Goal: Task Accomplishment & Management: Manage account settings

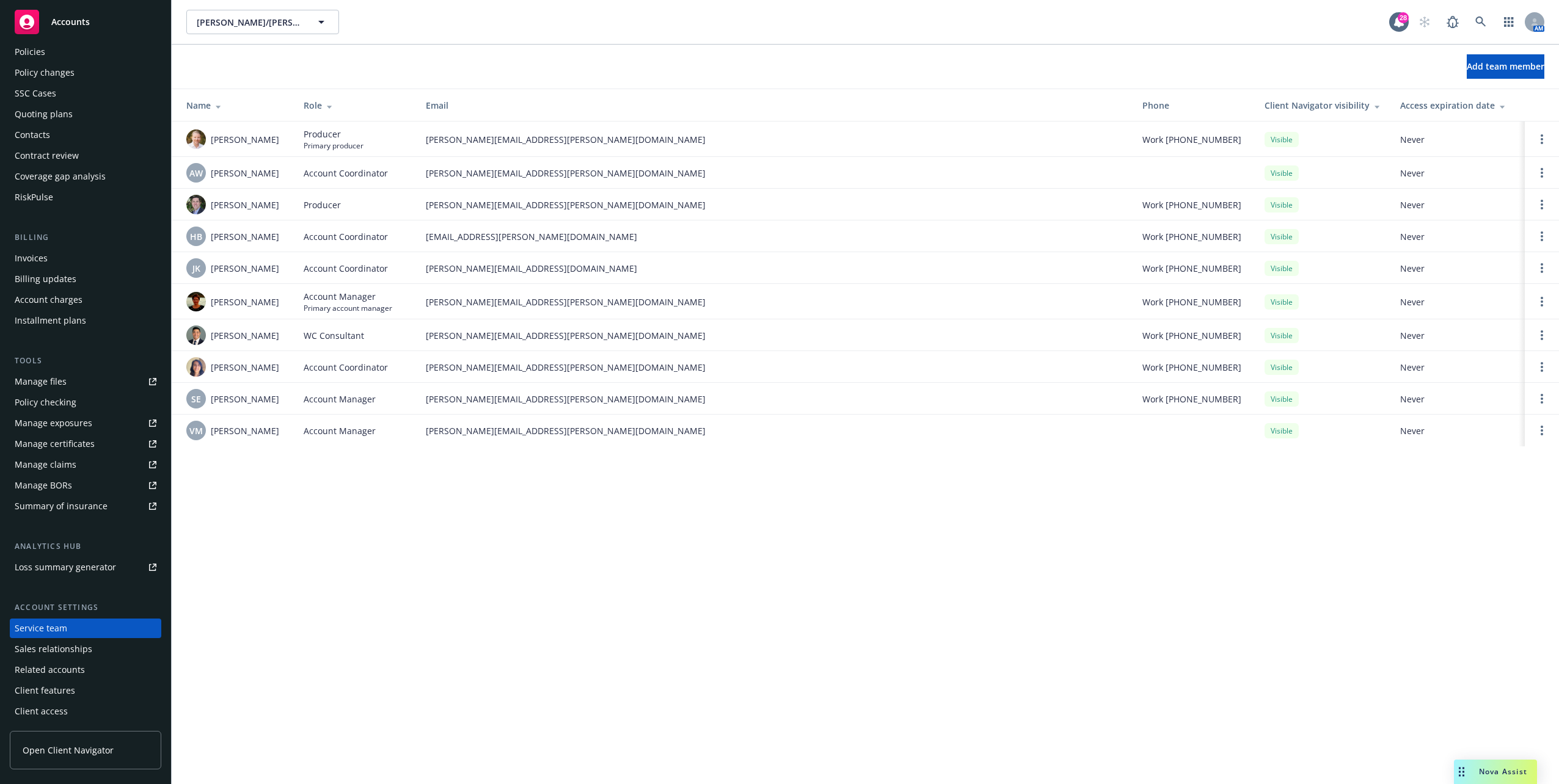
scroll to position [52, 0]
click at [776, 22] on icon at bounding box center [1480, 21] width 10 height 10
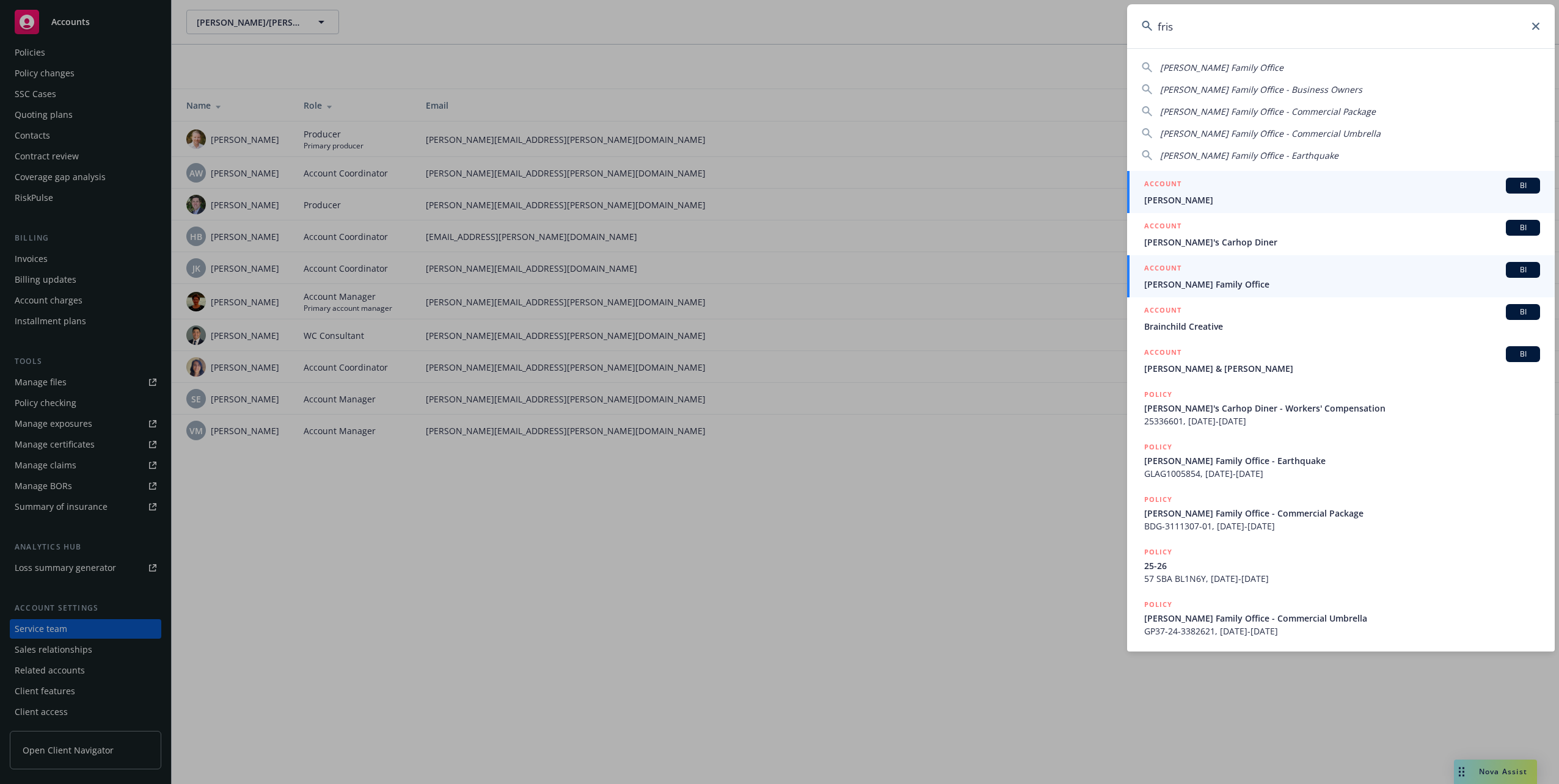
type input "fris"
click at [776, 284] on span "Frisbie Family Office" at bounding box center [1342, 285] width 396 height 13
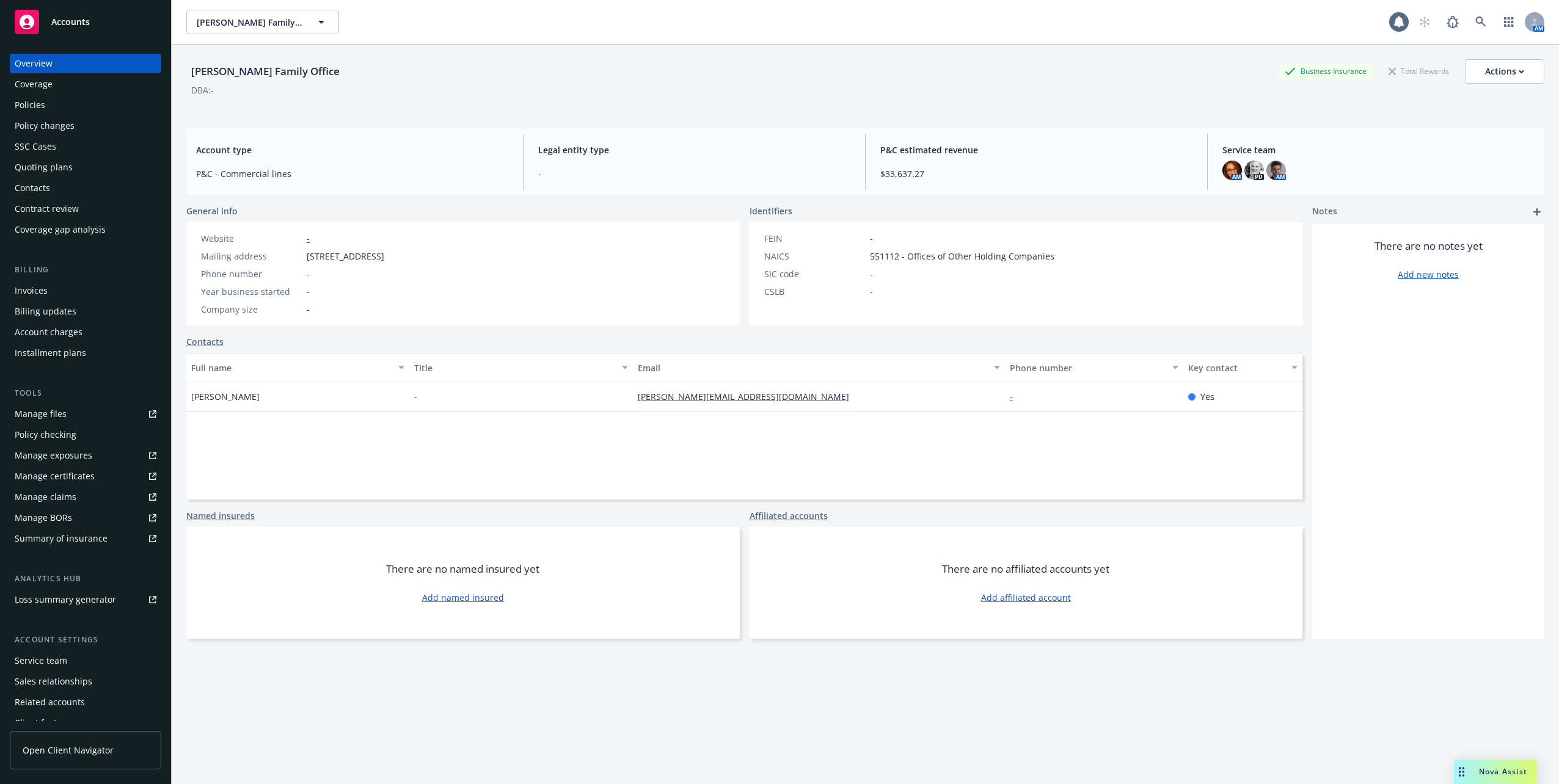
click at [94, 104] on div "Policies" at bounding box center [85, 105] width 142 height 20
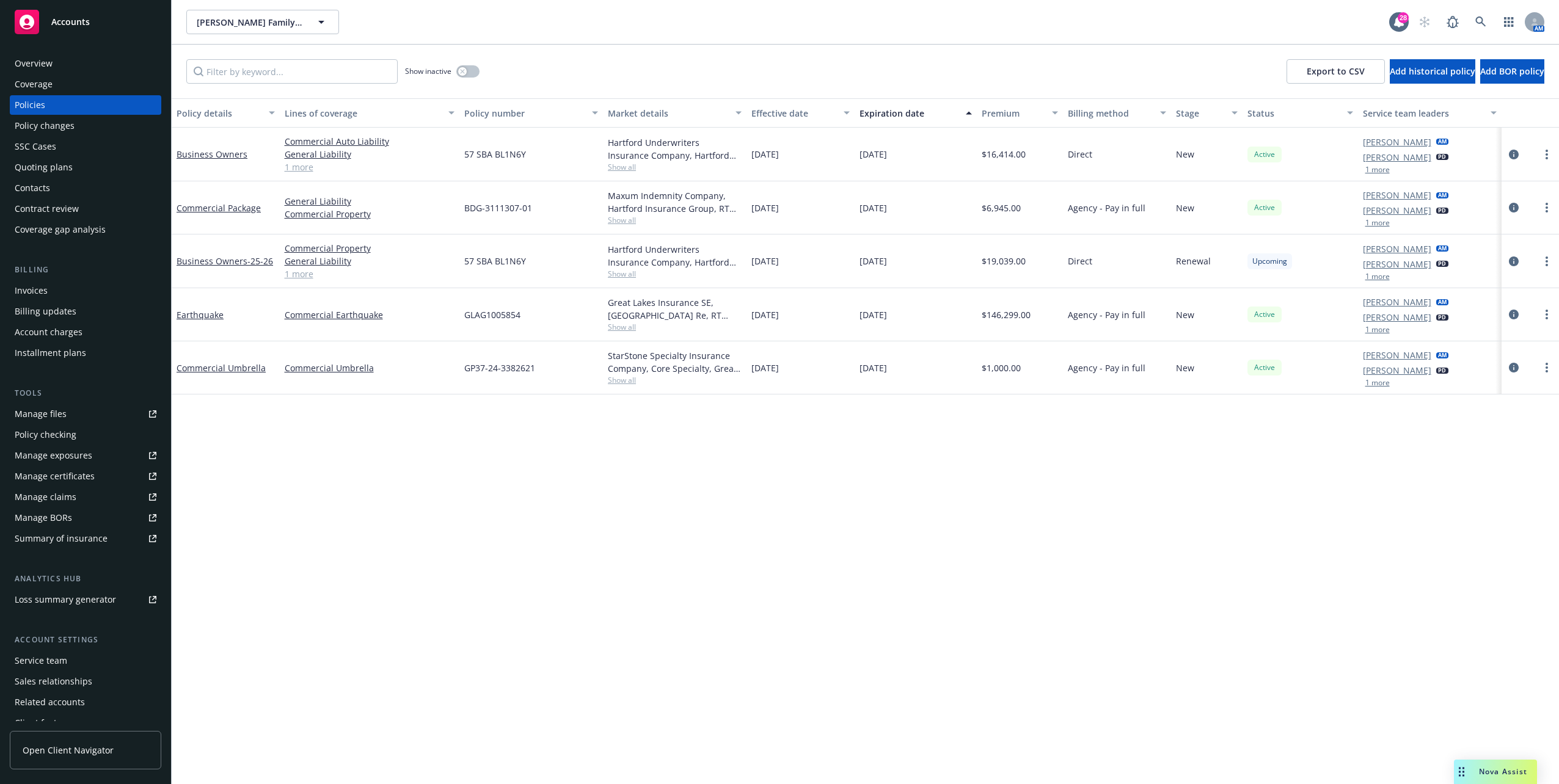
click at [776, 311] on span "10/11/2026" at bounding box center [873, 315] width 27 height 13
click at [776, 378] on div "10/11/2026" at bounding box center [916, 368] width 122 height 53
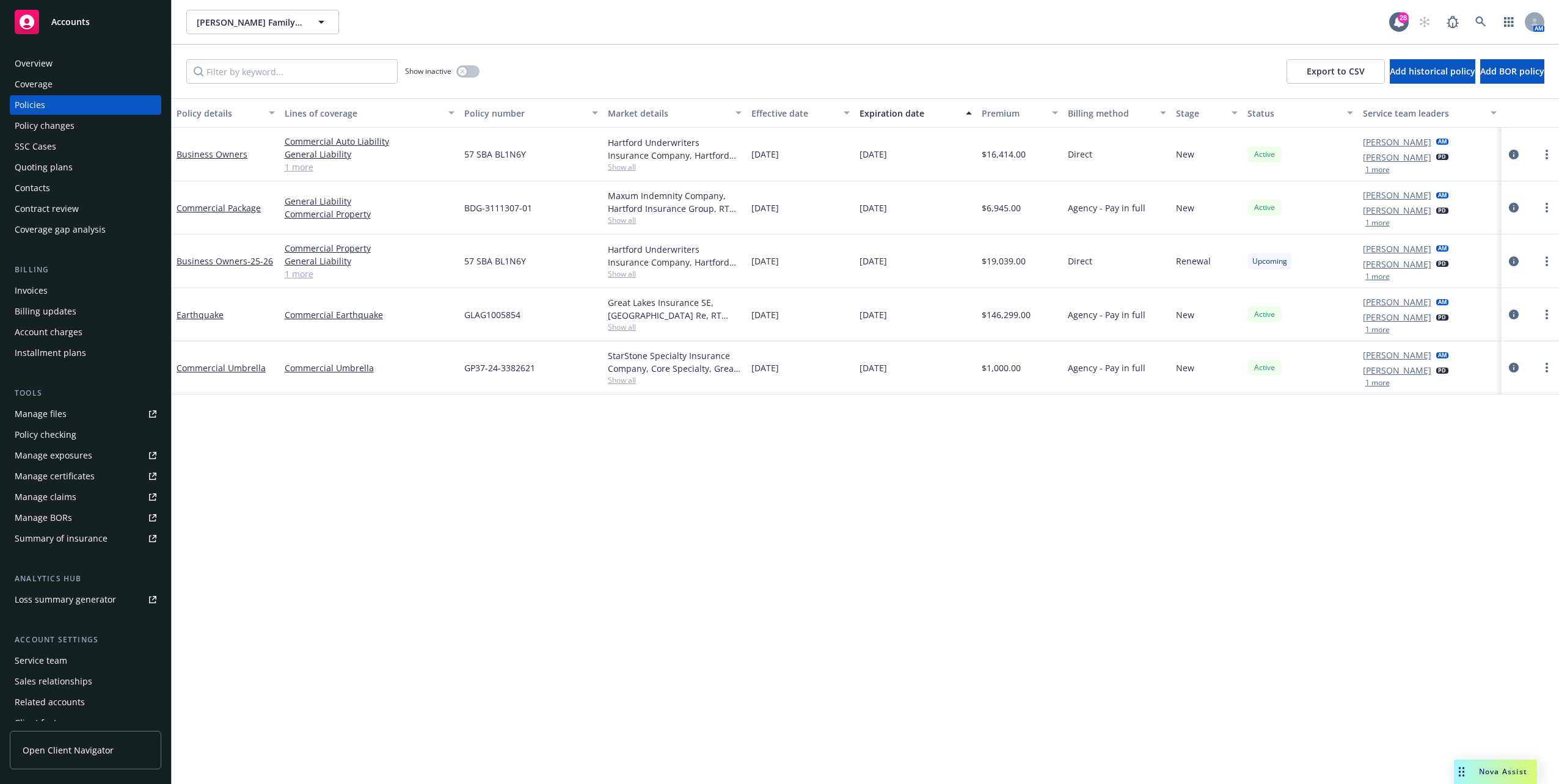
drag, startPoint x: 914, startPoint y: 371, endPoint x: 818, endPoint y: 371, distance: 96.0
click at [776, 371] on div "Commercial Umbrella Commercial Umbrella GP37-24-3382621 StarStone Specialty Ins…" at bounding box center [866, 368] width 1388 height 53
drag, startPoint x: 818, startPoint y: 371, endPoint x: 826, endPoint y: 373, distance: 8.2
click at [776, 373] on div "05/09/2025" at bounding box center [801, 368] width 108 height 53
click at [776, 391] on div "05/09/2025" at bounding box center [801, 368] width 108 height 53
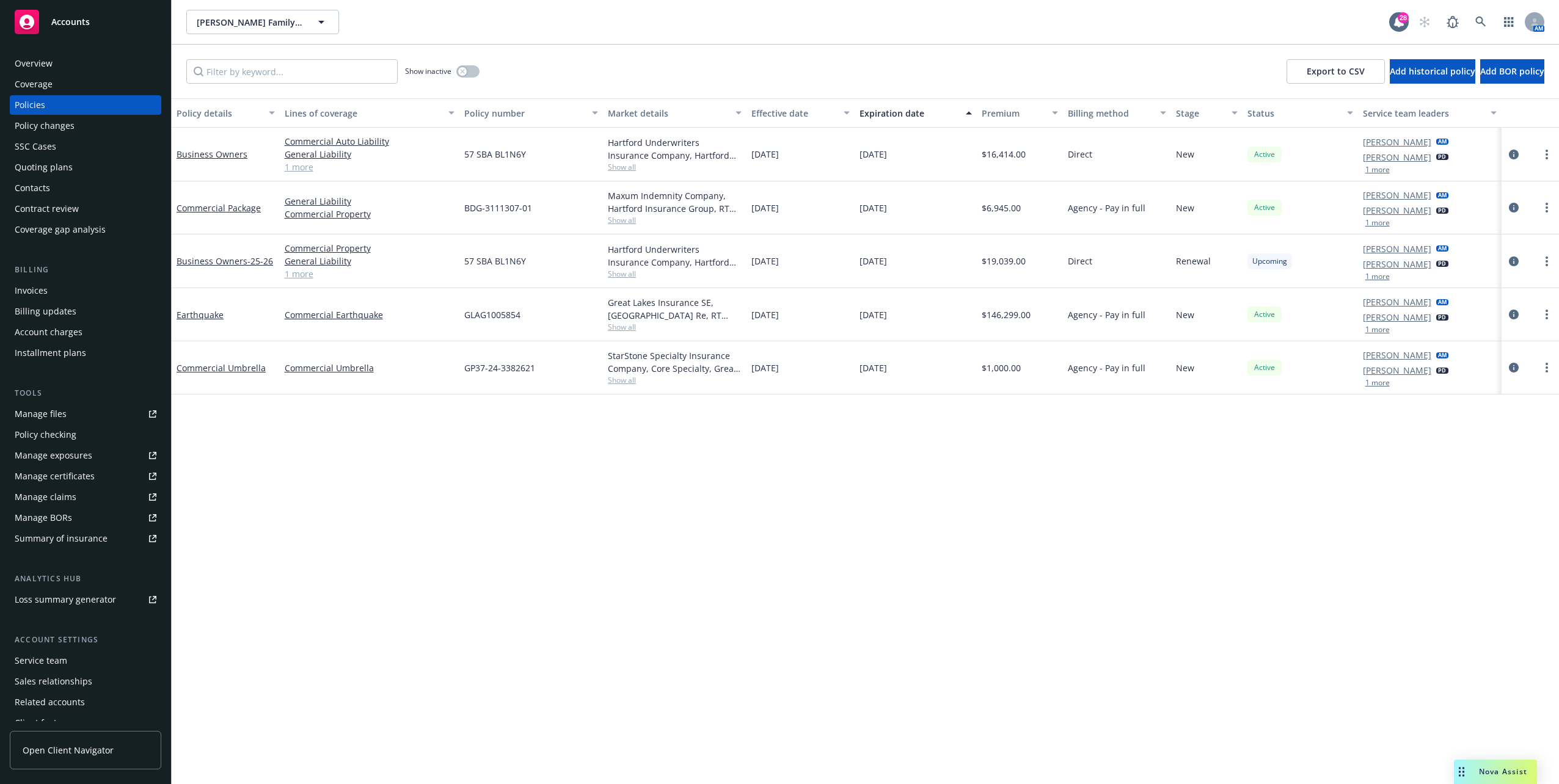
click at [504, 392] on div "Policy details Lines of coverage Policy number Market details Effective date Ex…" at bounding box center [866, 442] width 1388 height 686
click at [63, 63] on div "Overview" at bounding box center [85, 63] width 142 height 20
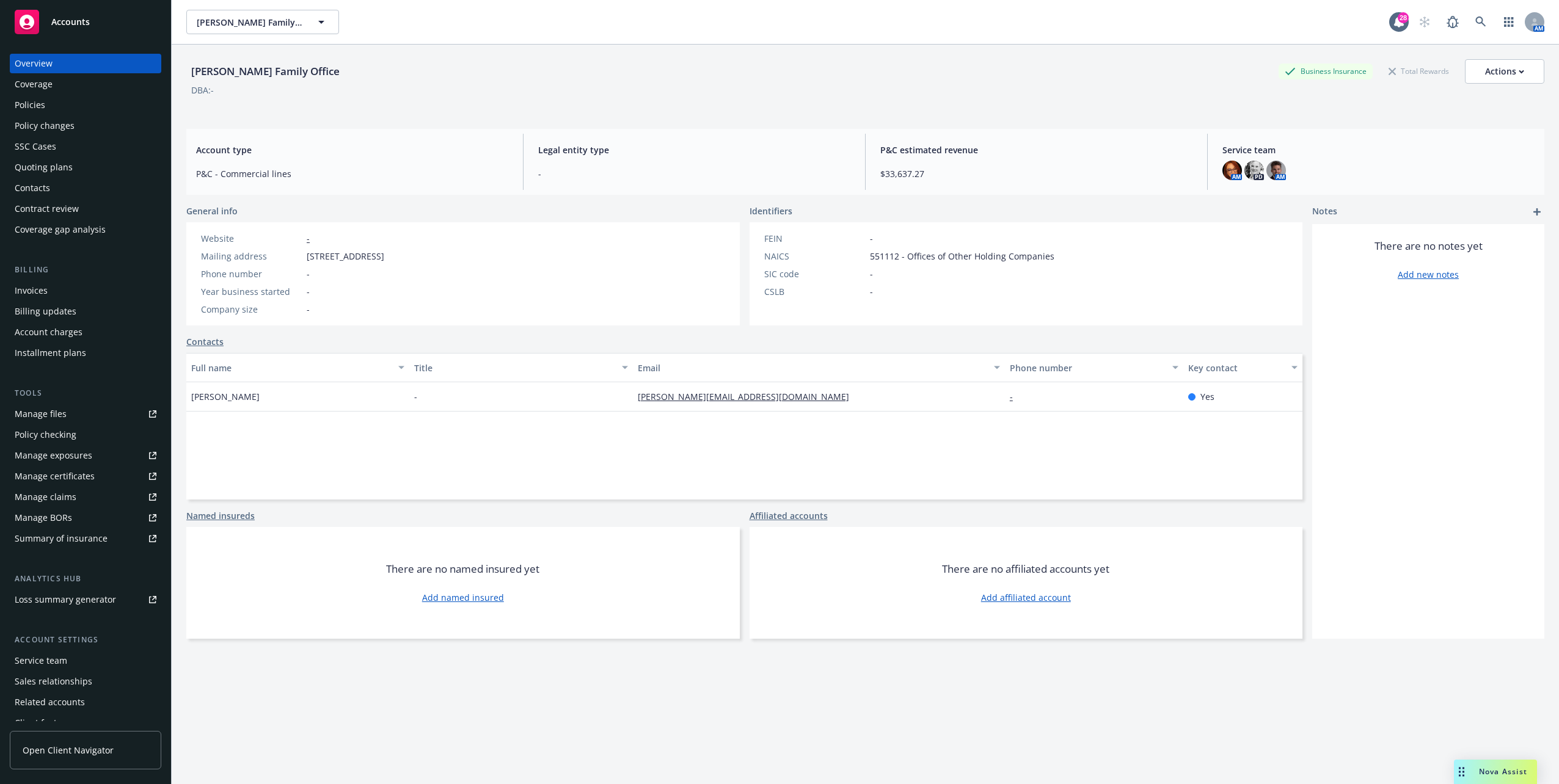
click at [35, 96] on div "Policies" at bounding box center [30, 105] width 30 height 20
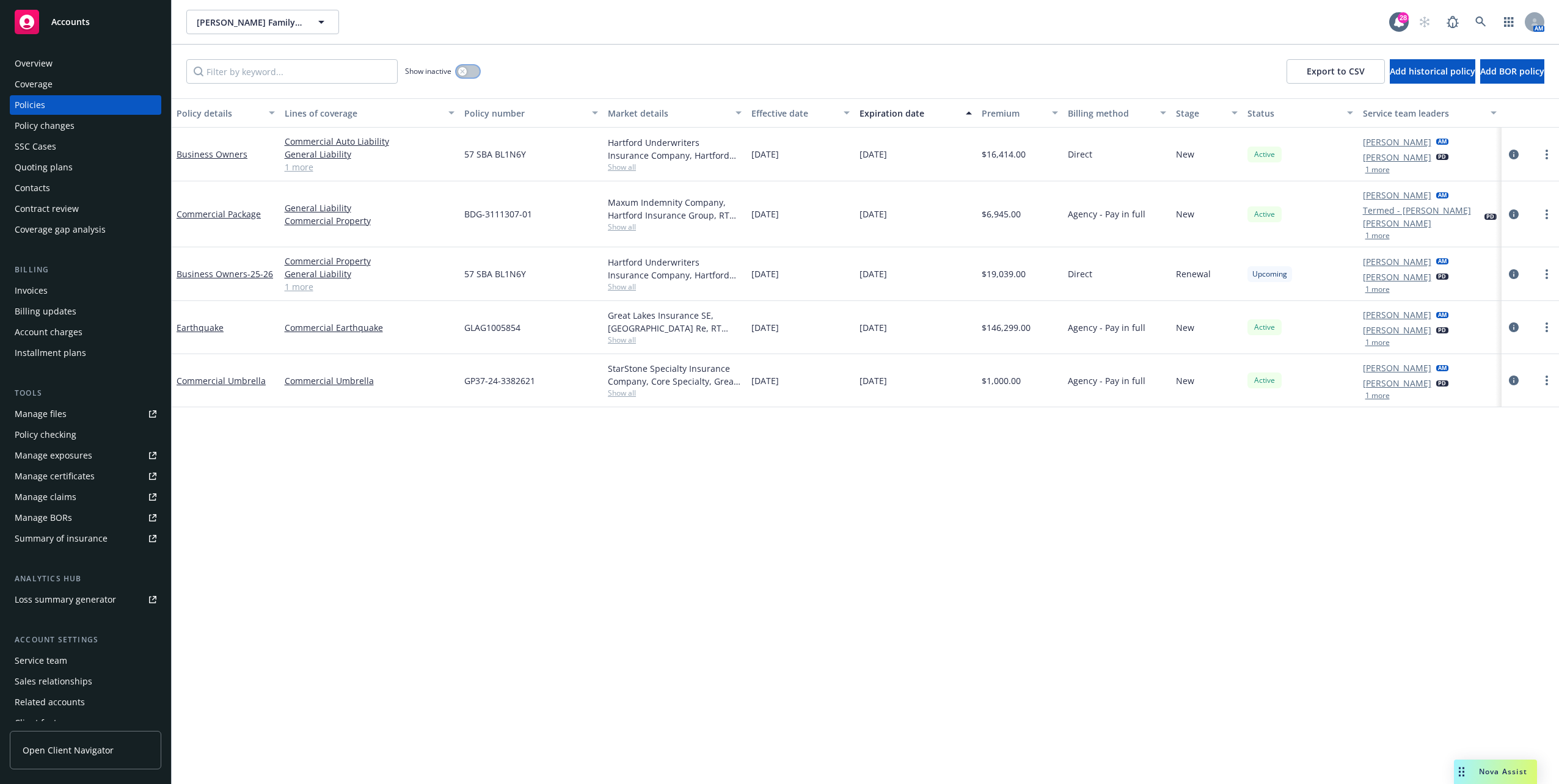
click at [462, 71] on icon "button" at bounding box center [461, 70] width 4 height 4
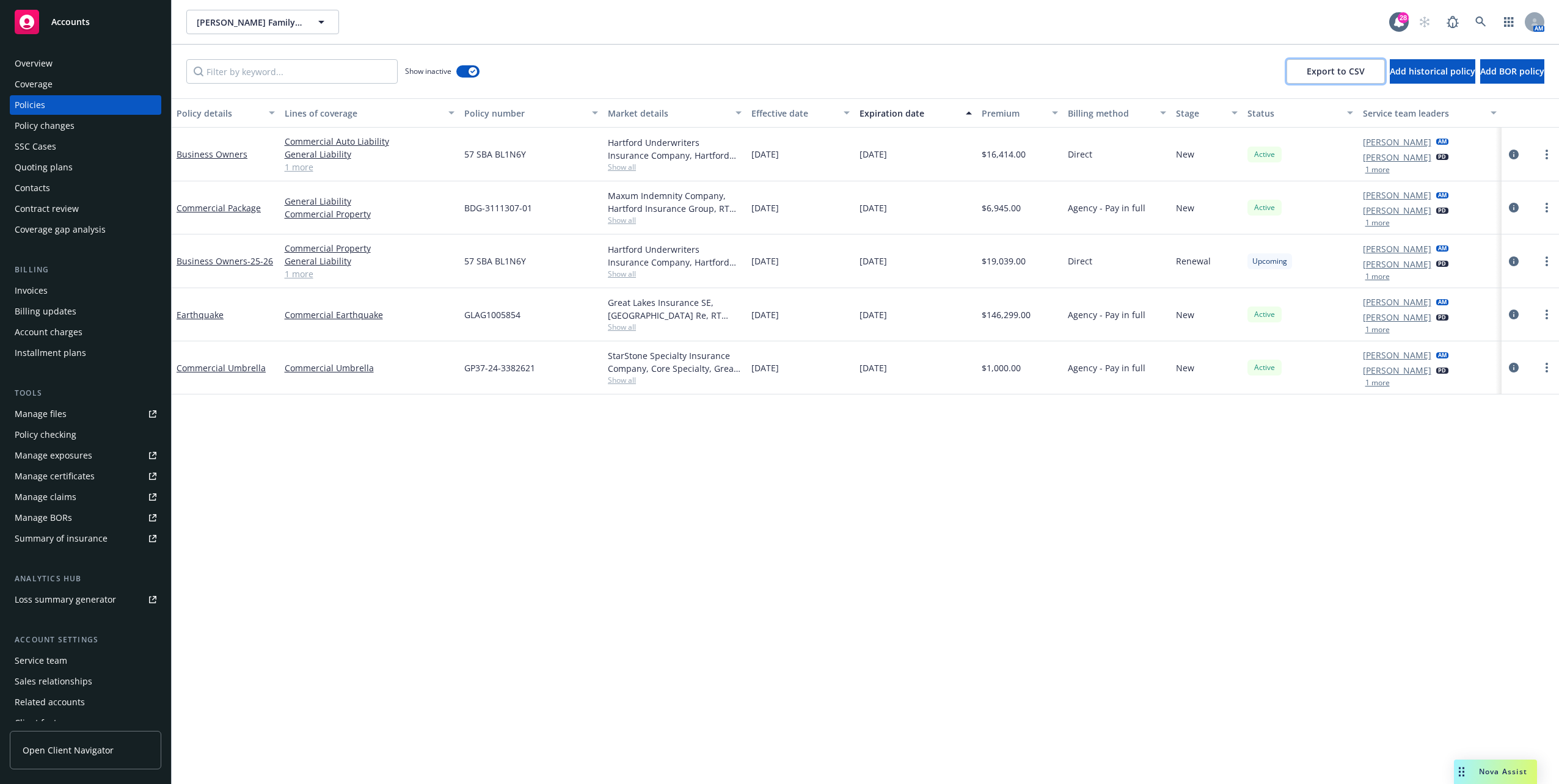
click at [776, 59] on button "Export to CSV" at bounding box center [1336, 71] width 99 height 24
click at [776, 392] on div "Policy details Lines of coverage Policy number Market details Effective date Ex…" at bounding box center [866, 442] width 1388 height 686
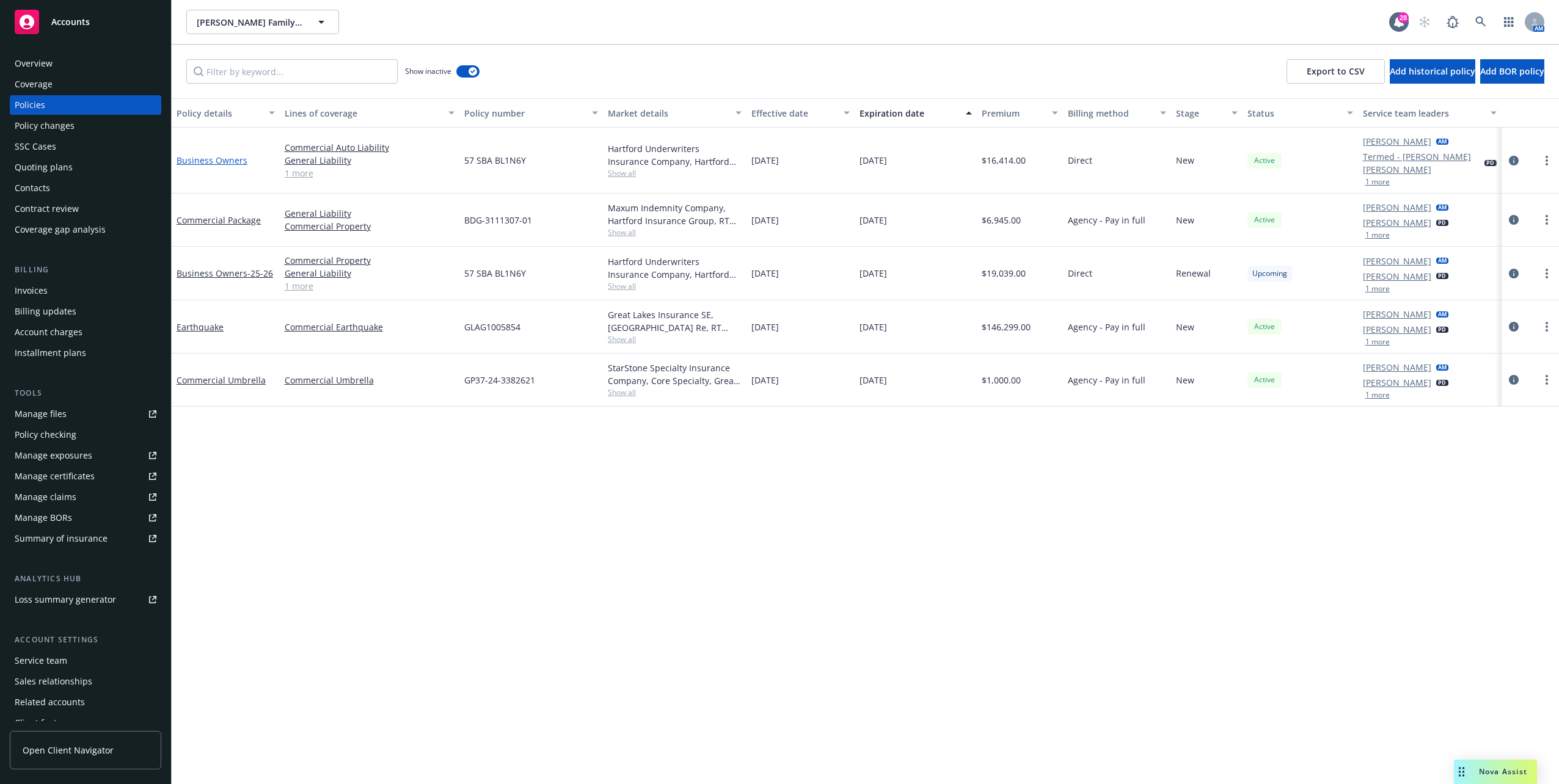
click at [225, 155] on link "Business Owners" at bounding box center [212, 160] width 71 height 12
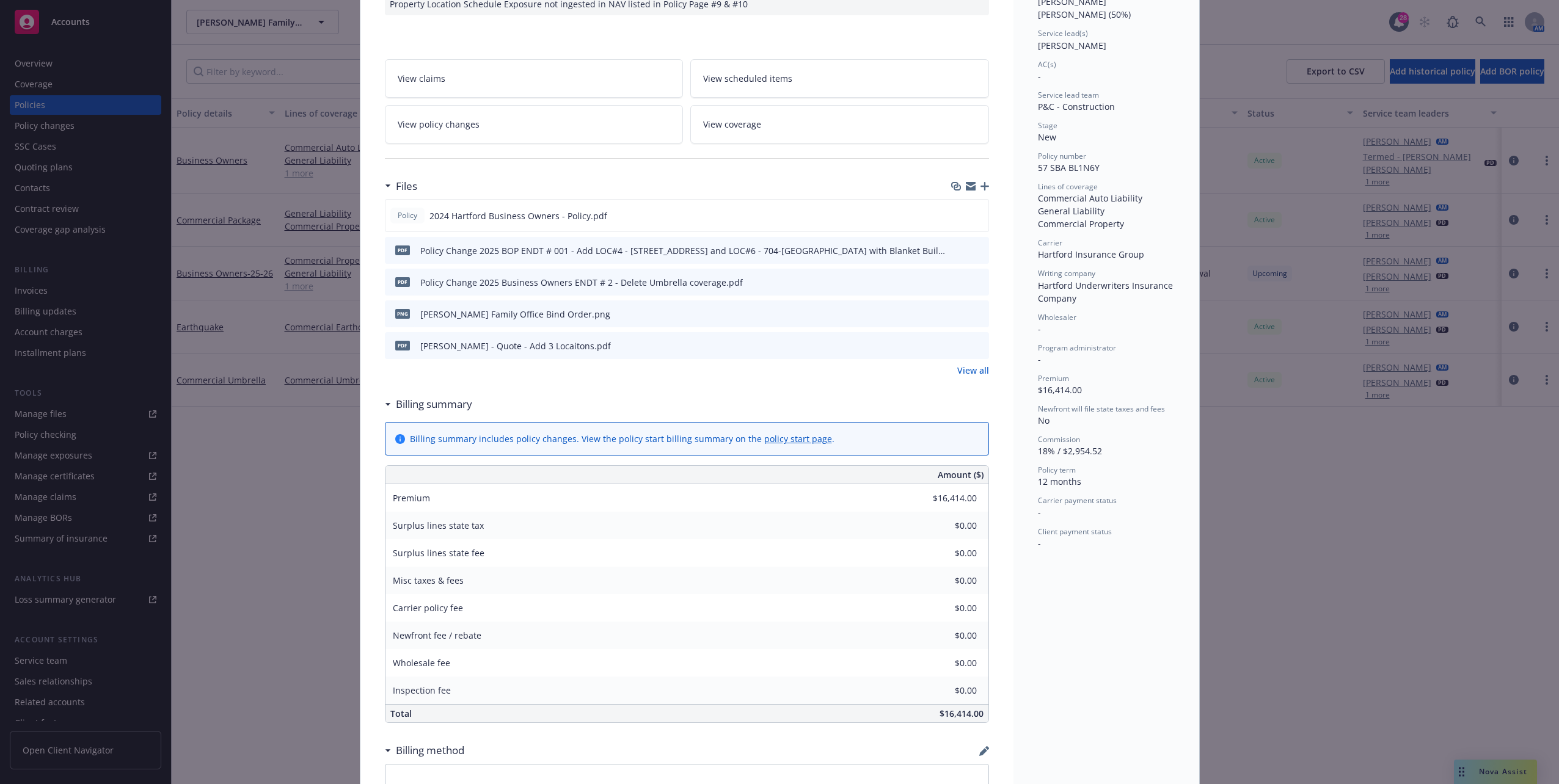
scroll to position [61, 0]
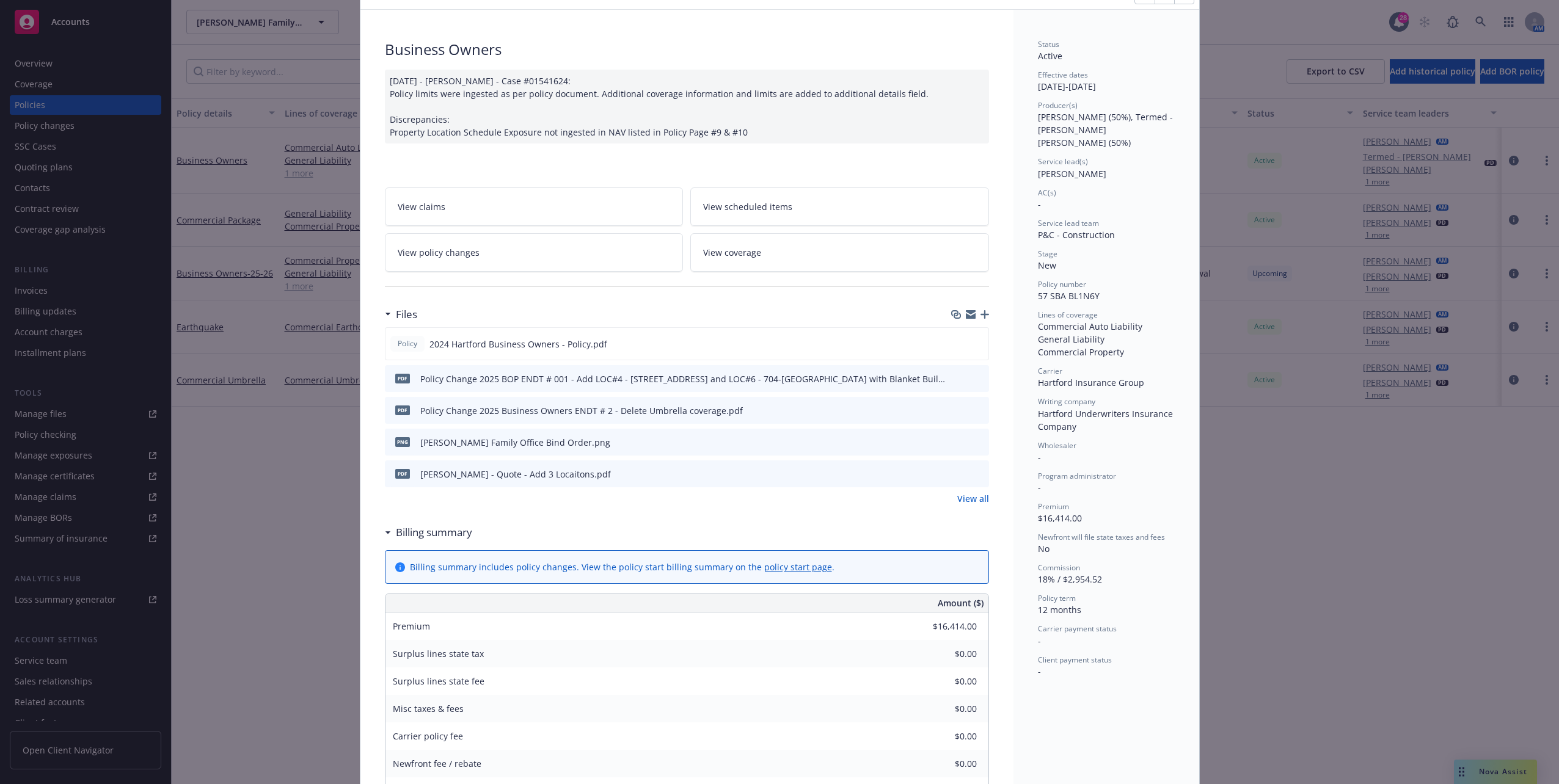
click at [283, 392] on div "Policy Business Owners 04/09/2025 - Srilakshmi Netela - Case #01541624: Policy …" at bounding box center [780, 392] width 1559 height 784
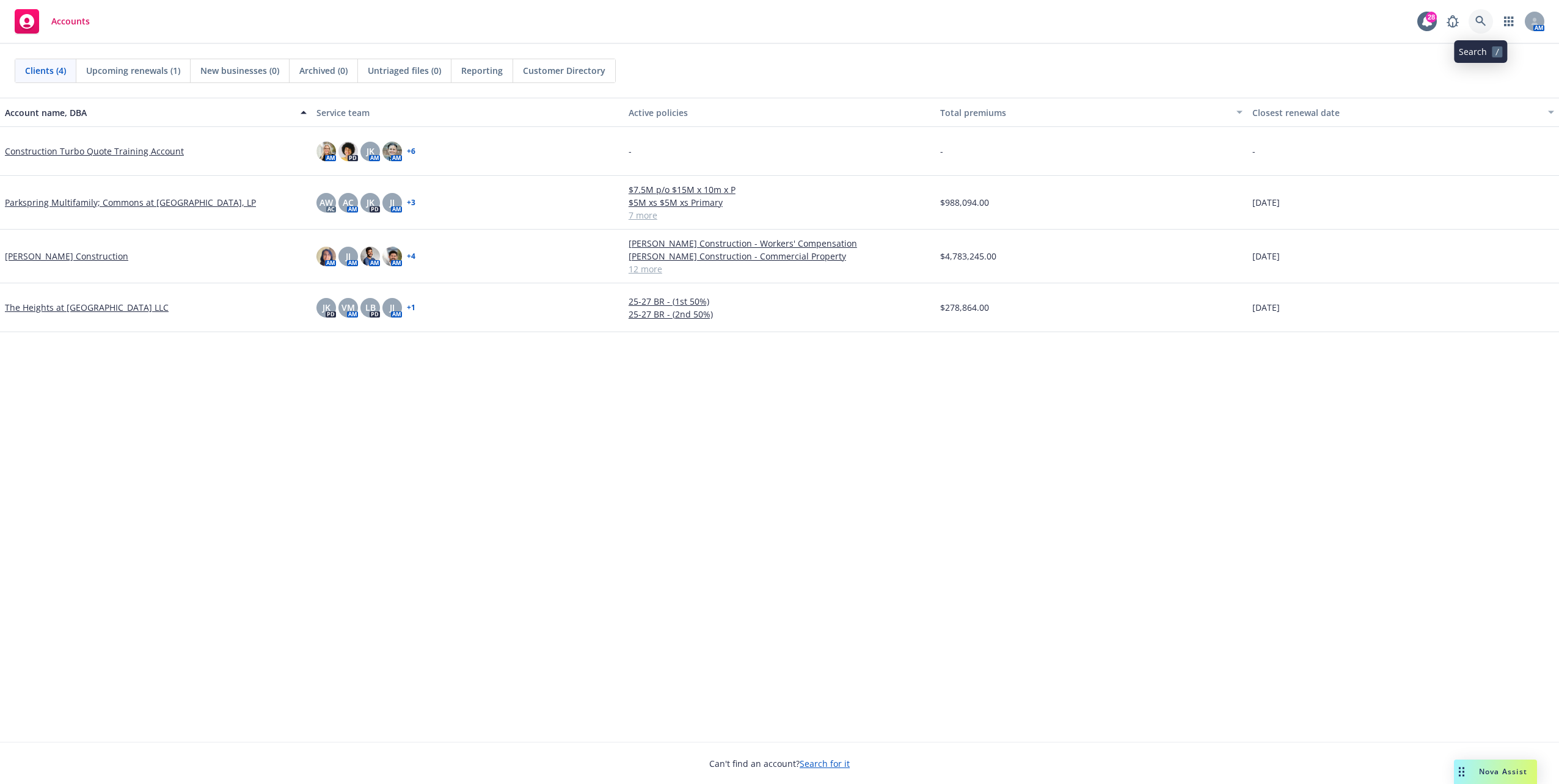
click at [1486, 21] on icon at bounding box center [1481, 21] width 11 height 11
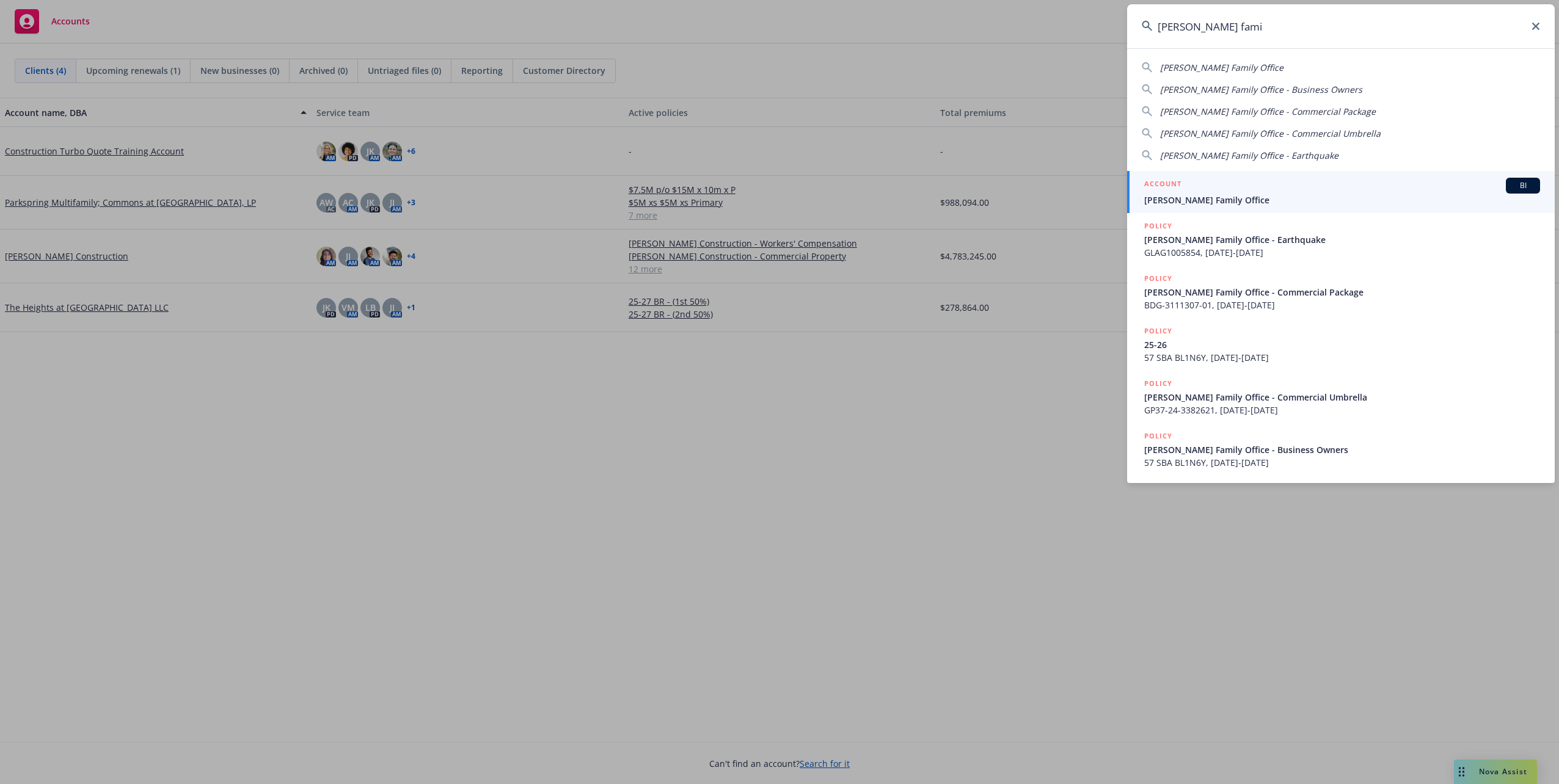
type input "frisbie fami"
click at [1298, 188] on div "ACCOUNT BI" at bounding box center [1342, 185] width 396 height 16
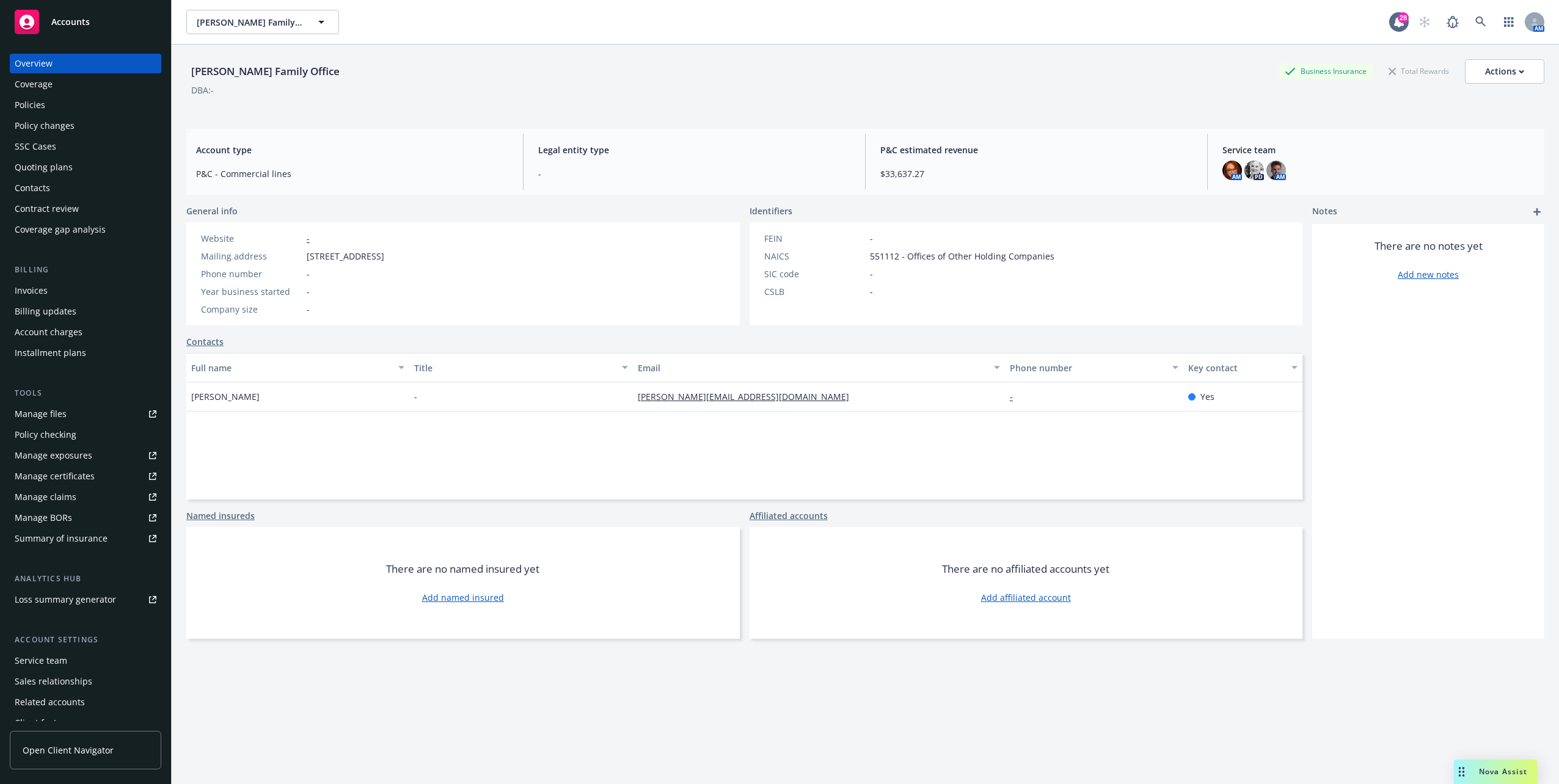
click at [104, 110] on div "Policies" at bounding box center [85, 105] width 142 height 20
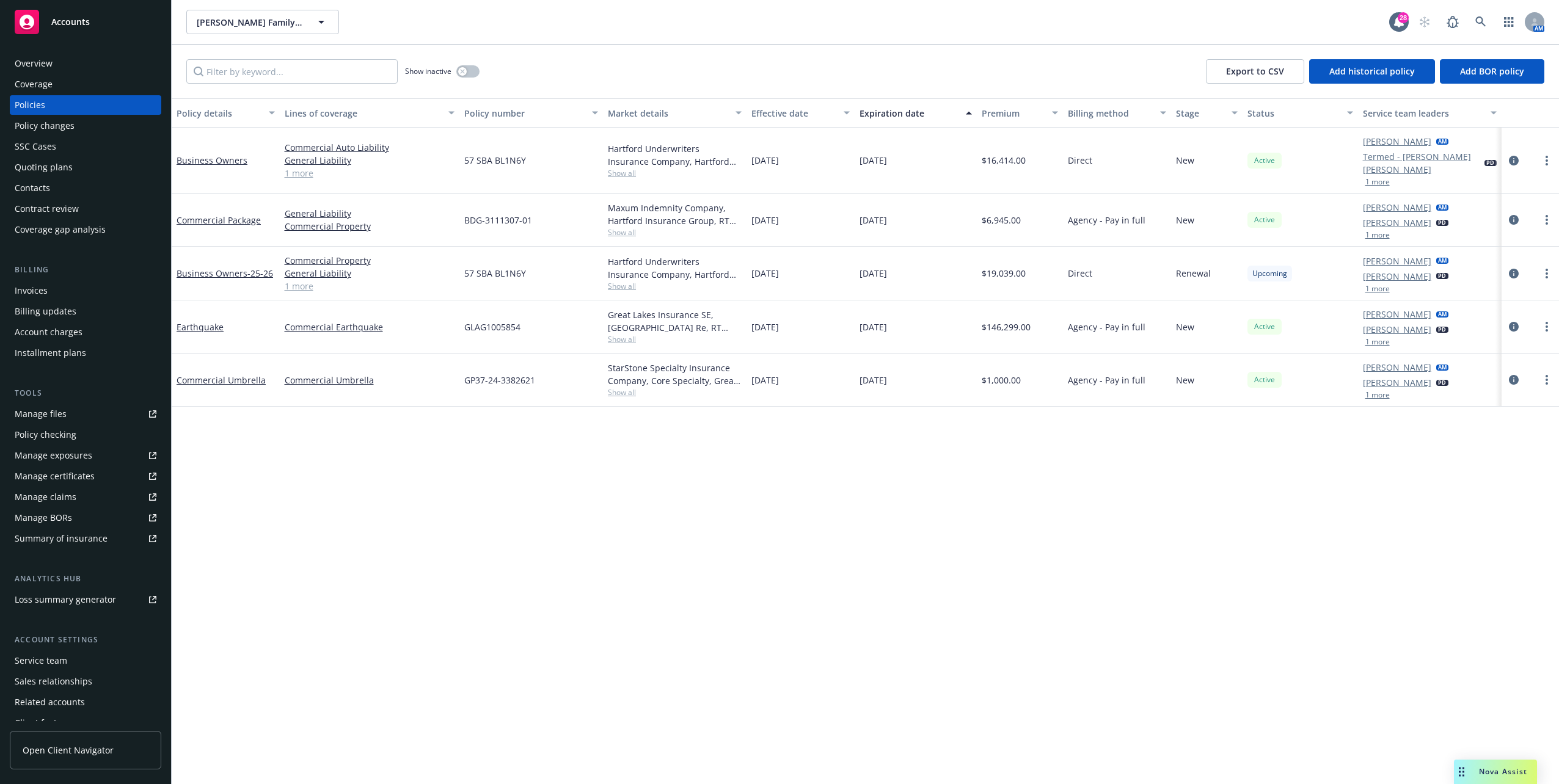
click at [43, 69] on div "Overview" at bounding box center [34, 63] width 38 height 20
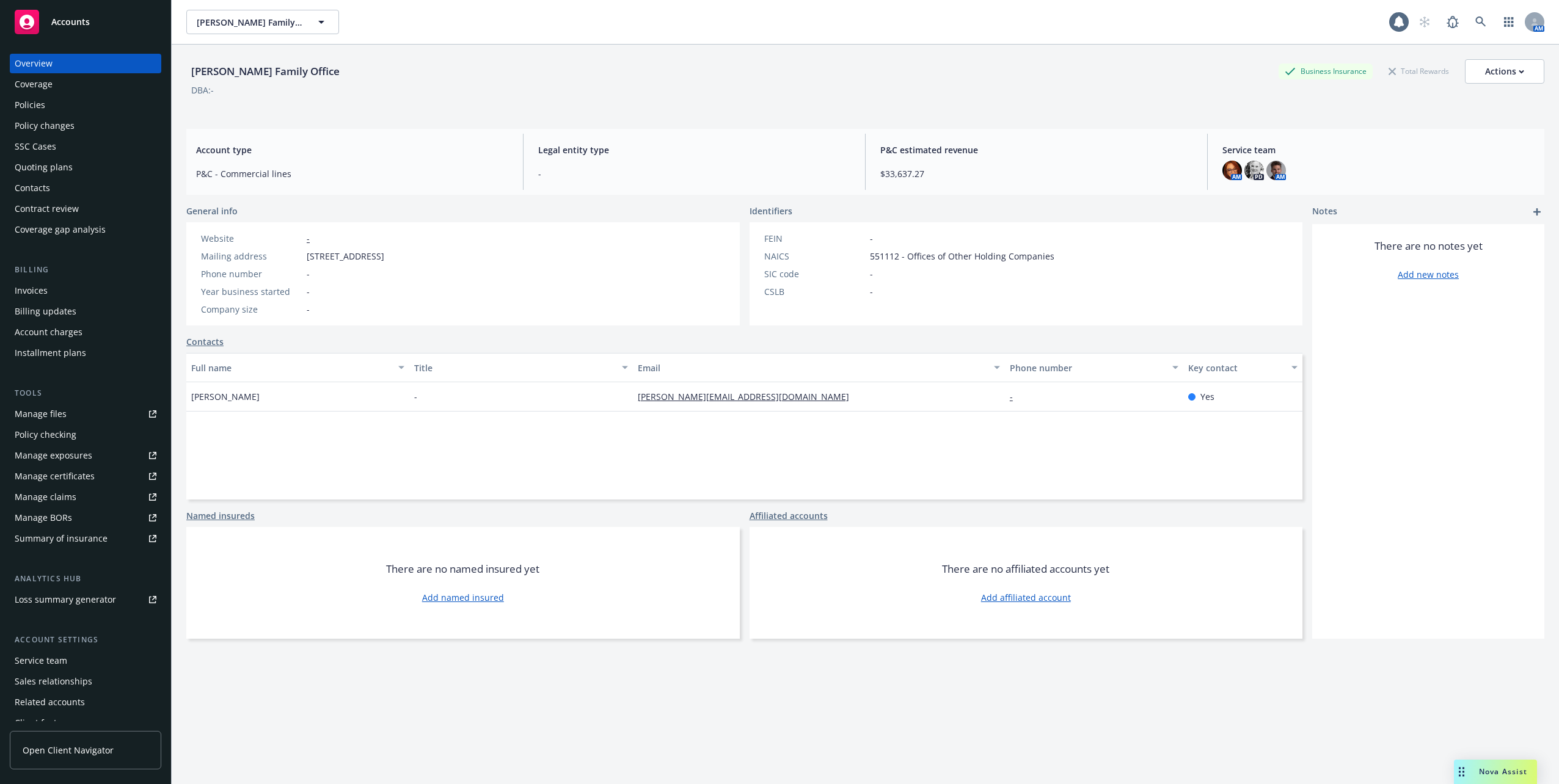
click at [44, 87] on div "Coverage" at bounding box center [34, 84] width 38 height 20
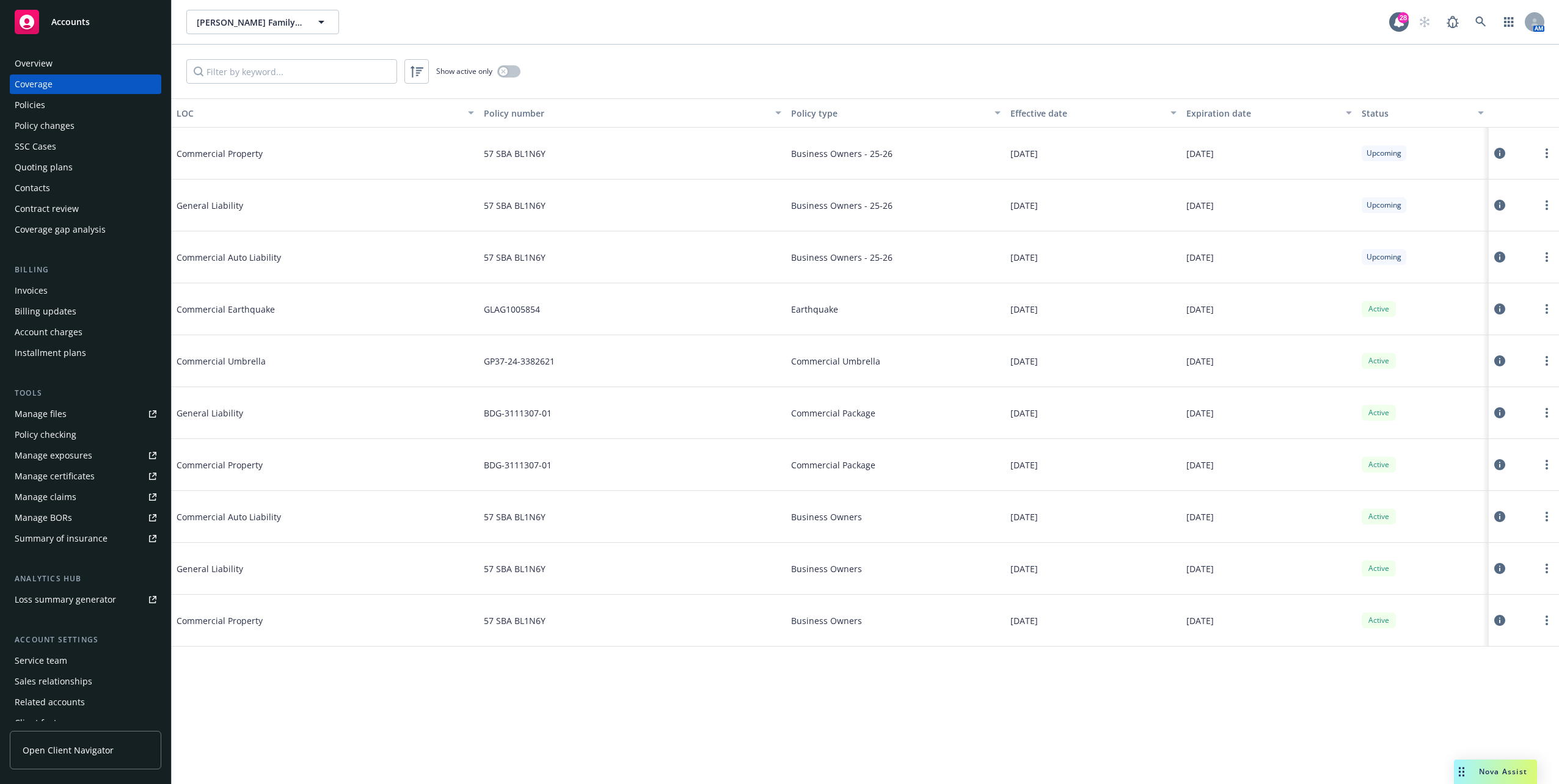
click at [43, 101] on div "Policies" at bounding box center [30, 105] width 30 height 20
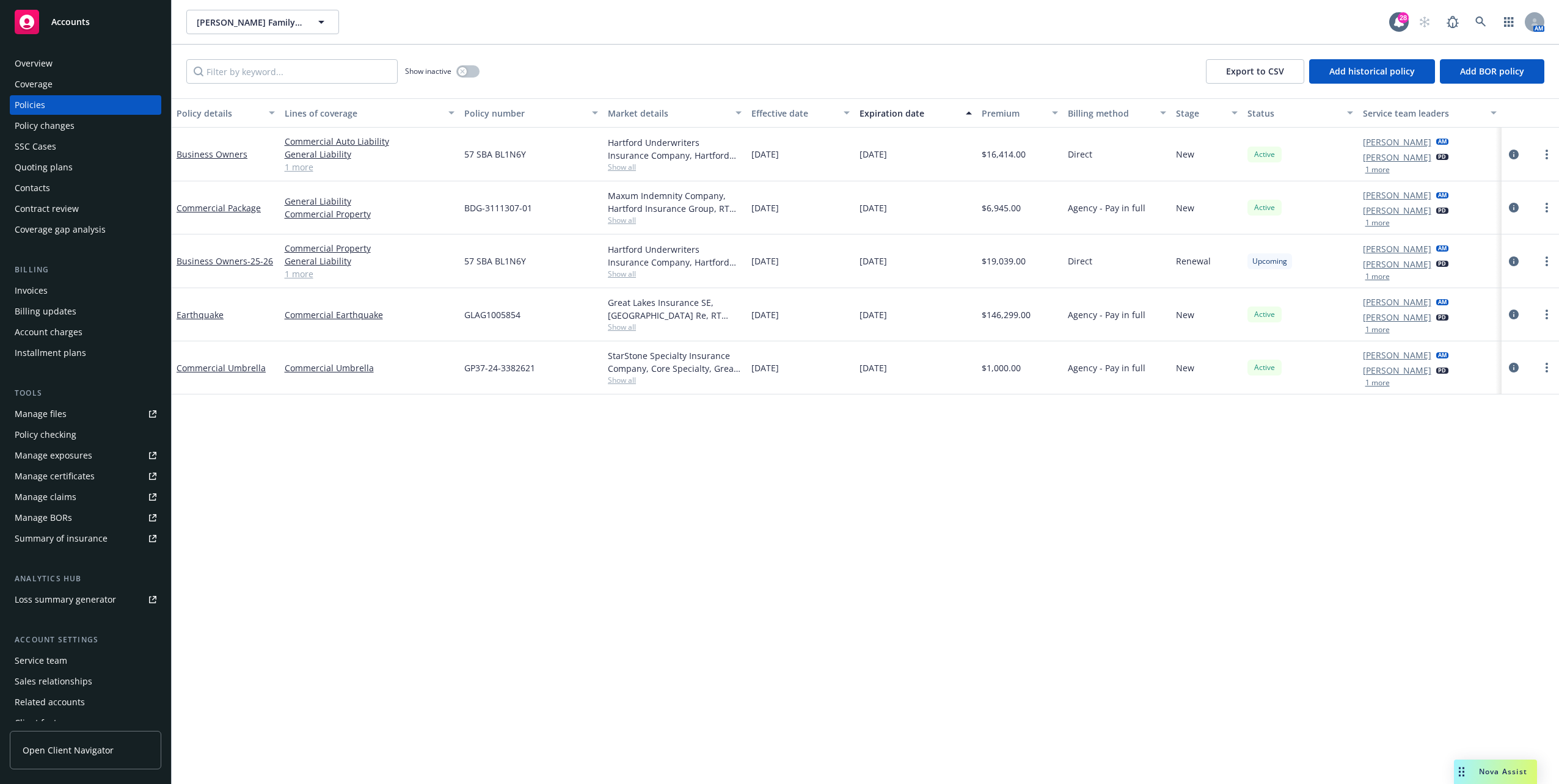
click at [913, 108] on div "Expiration date" at bounding box center [909, 113] width 99 height 13
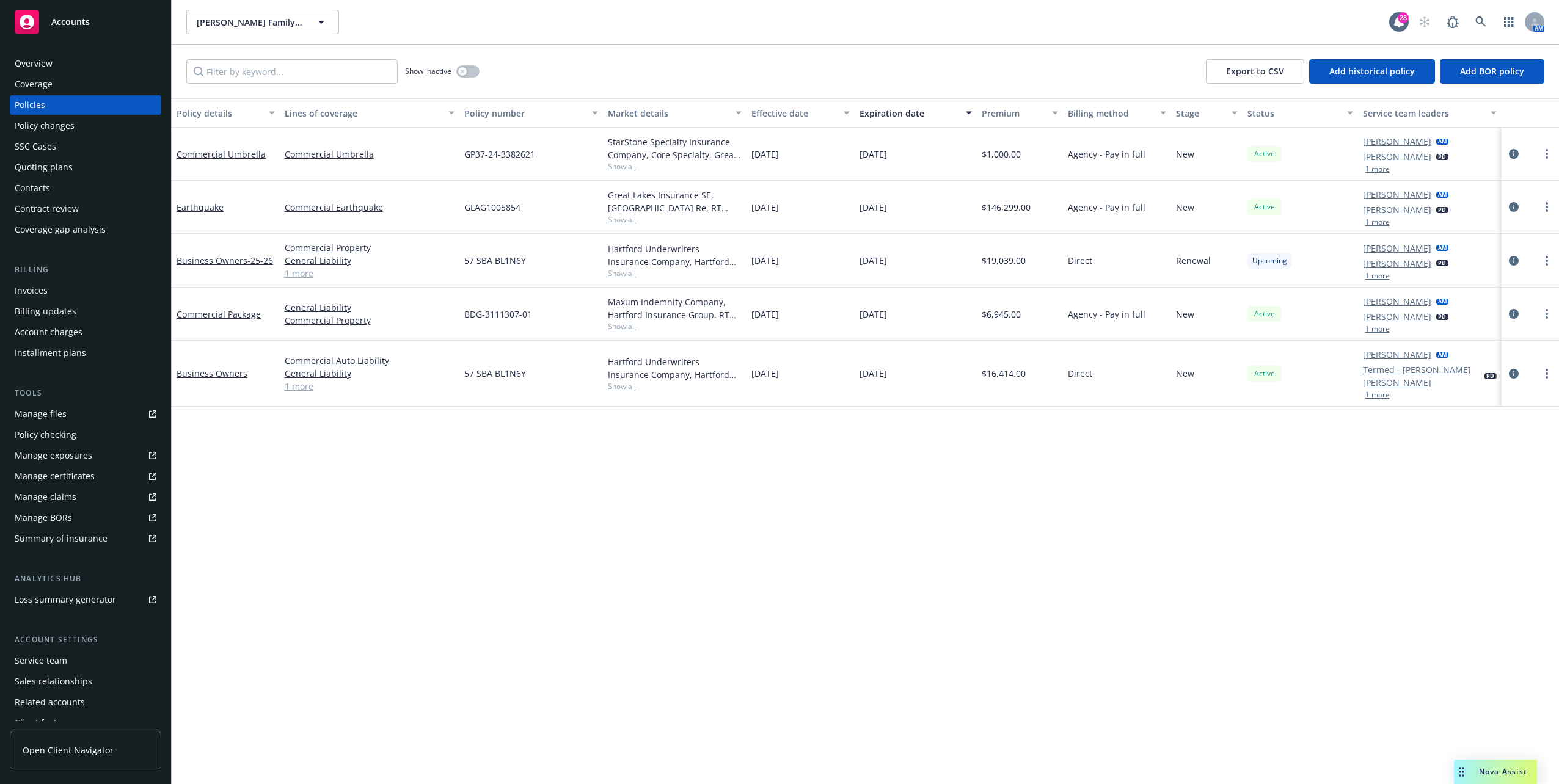
click at [898, 103] on button "Expiration date" at bounding box center [916, 113] width 122 height 30
click at [898, 111] on div "Expiration date" at bounding box center [909, 113] width 99 height 13
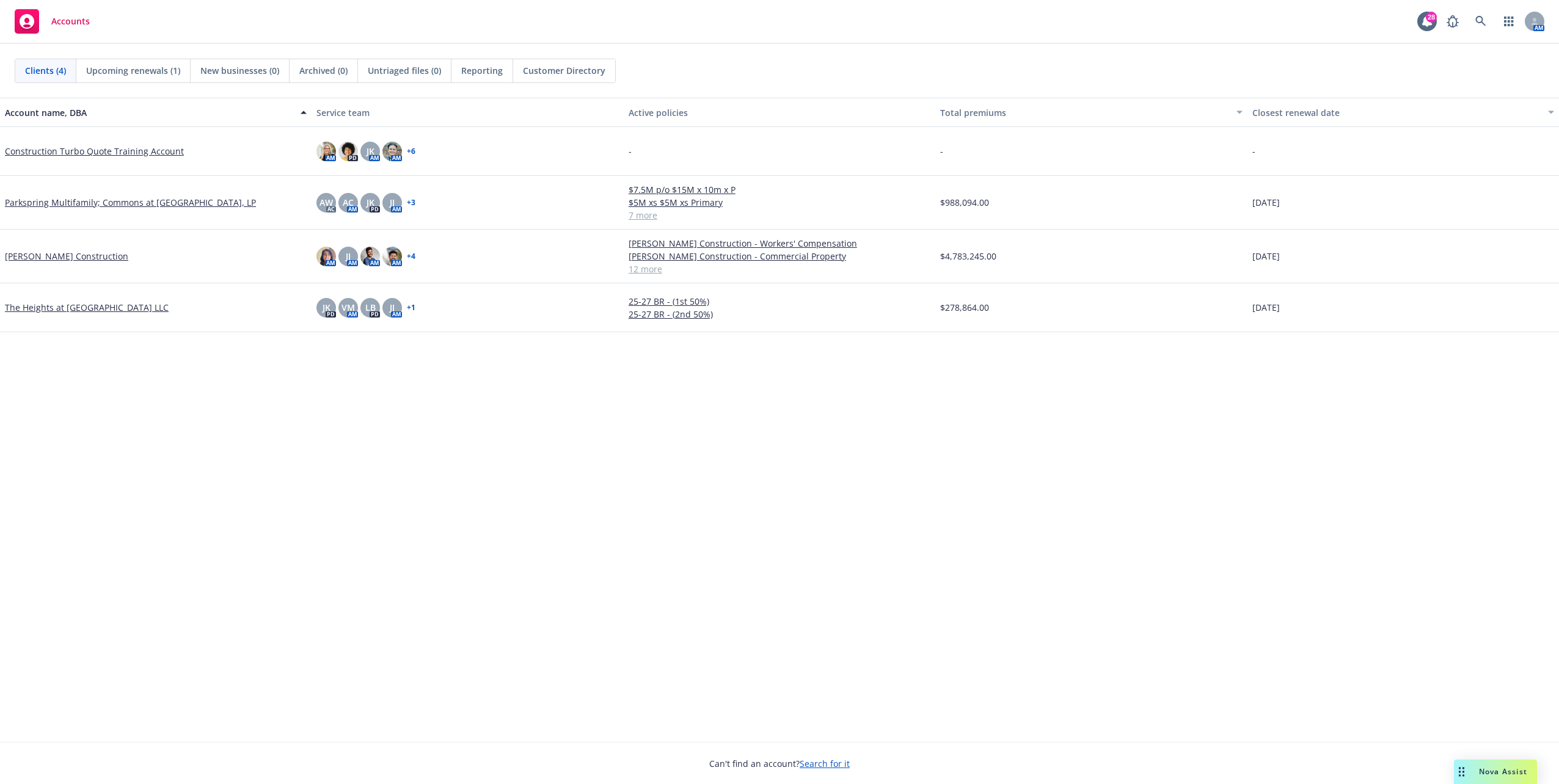
click at [496, 72] on span "Reporting" at bounding box center [482, 70] width 41 height 13
click at [1484, 24] on icon at bounding box center [1480, 20] width 10 height 10
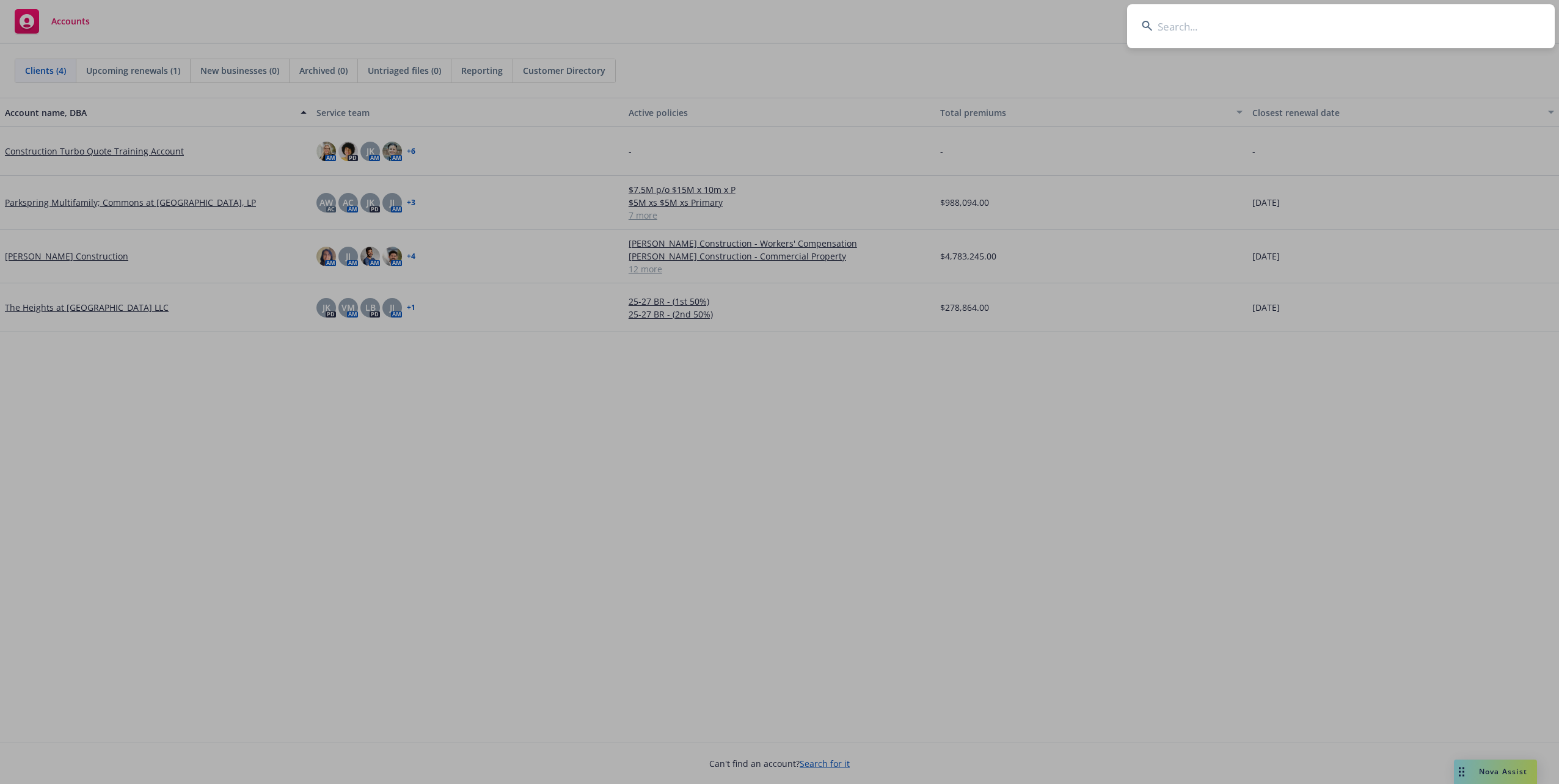
click at [1170, 32] on input at bounding box center [1341, 26] width 428 height 44
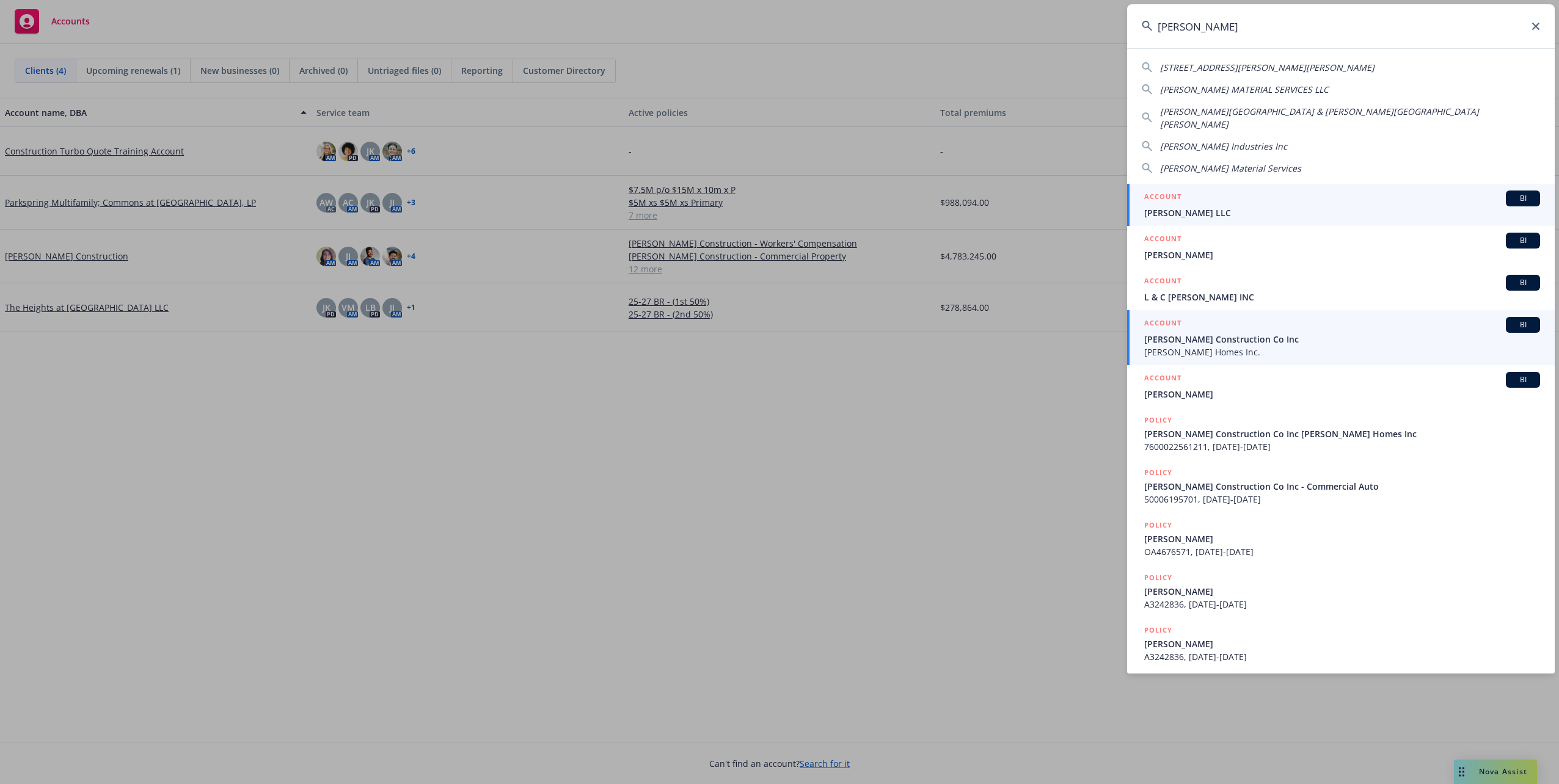
type input "williams"
click at [1245, 333] on span "Williamson Construction Co Inc" at bounding box center [1342, 339] width 396 height 13
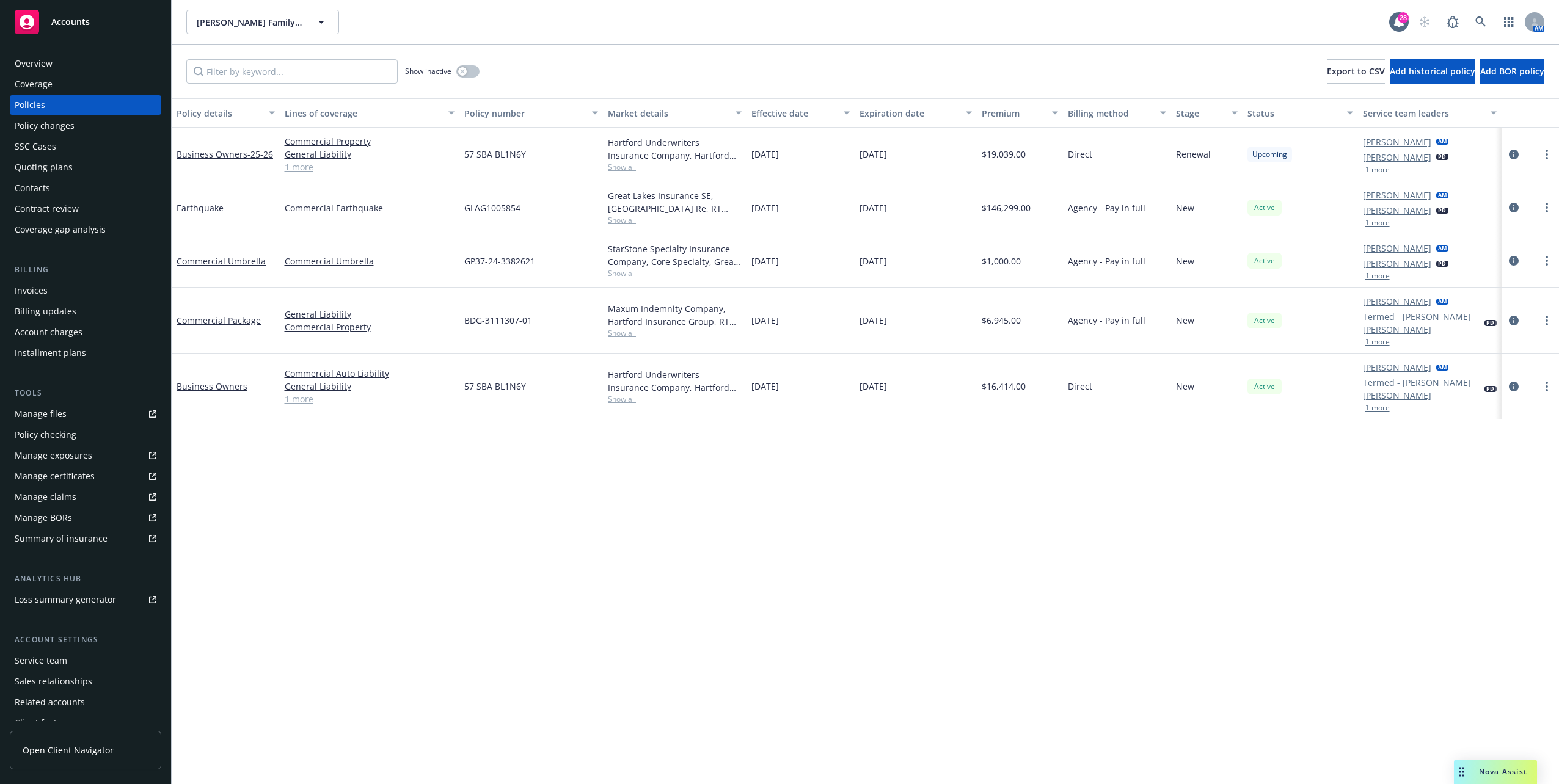
click at [89, 55] on div "Overview" at bounding box center [85, 63] width 142 height 20
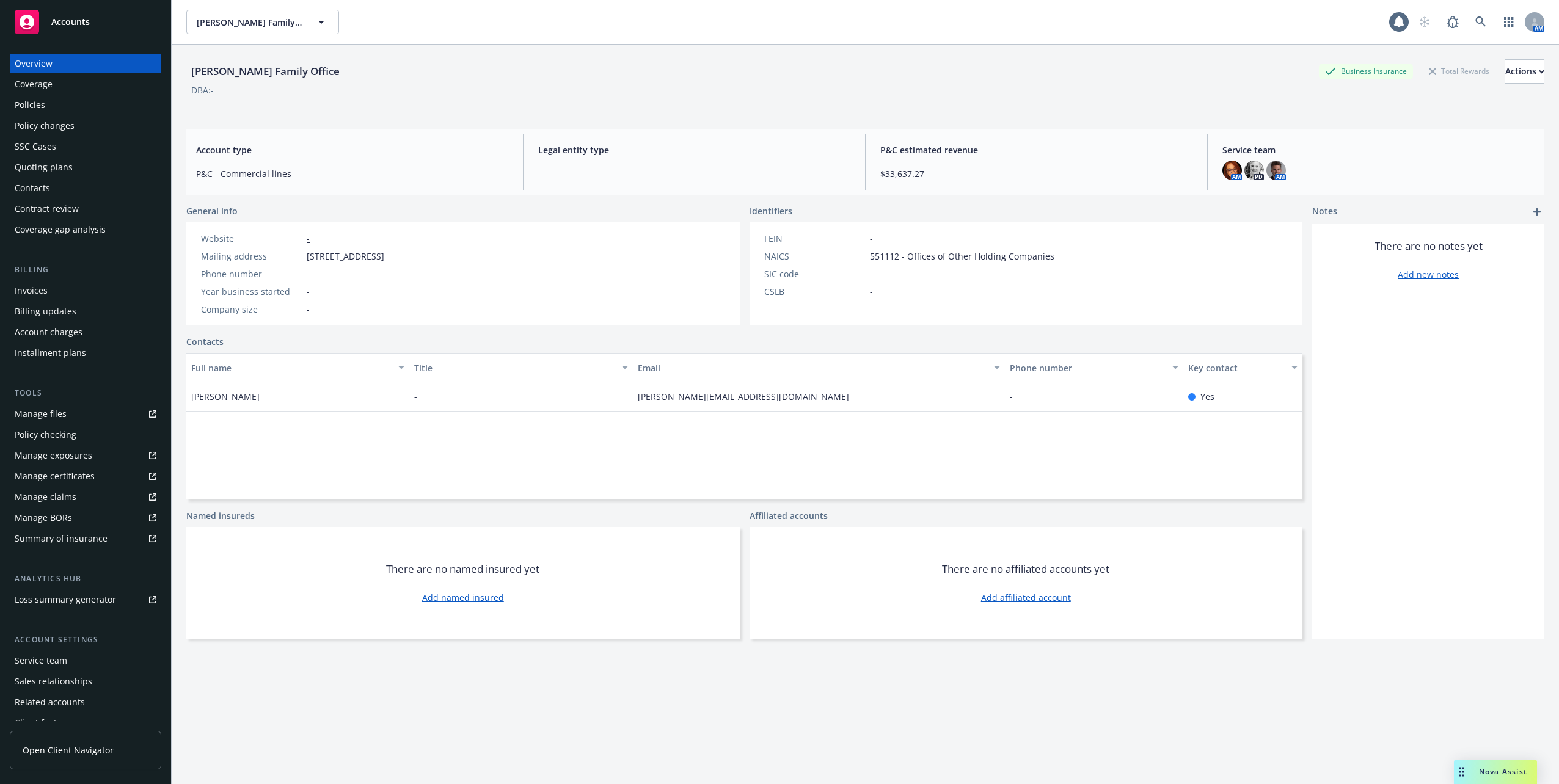
click at [91, 28] on div "Accounts" at bounding box center [85, 22] width 142 height 24
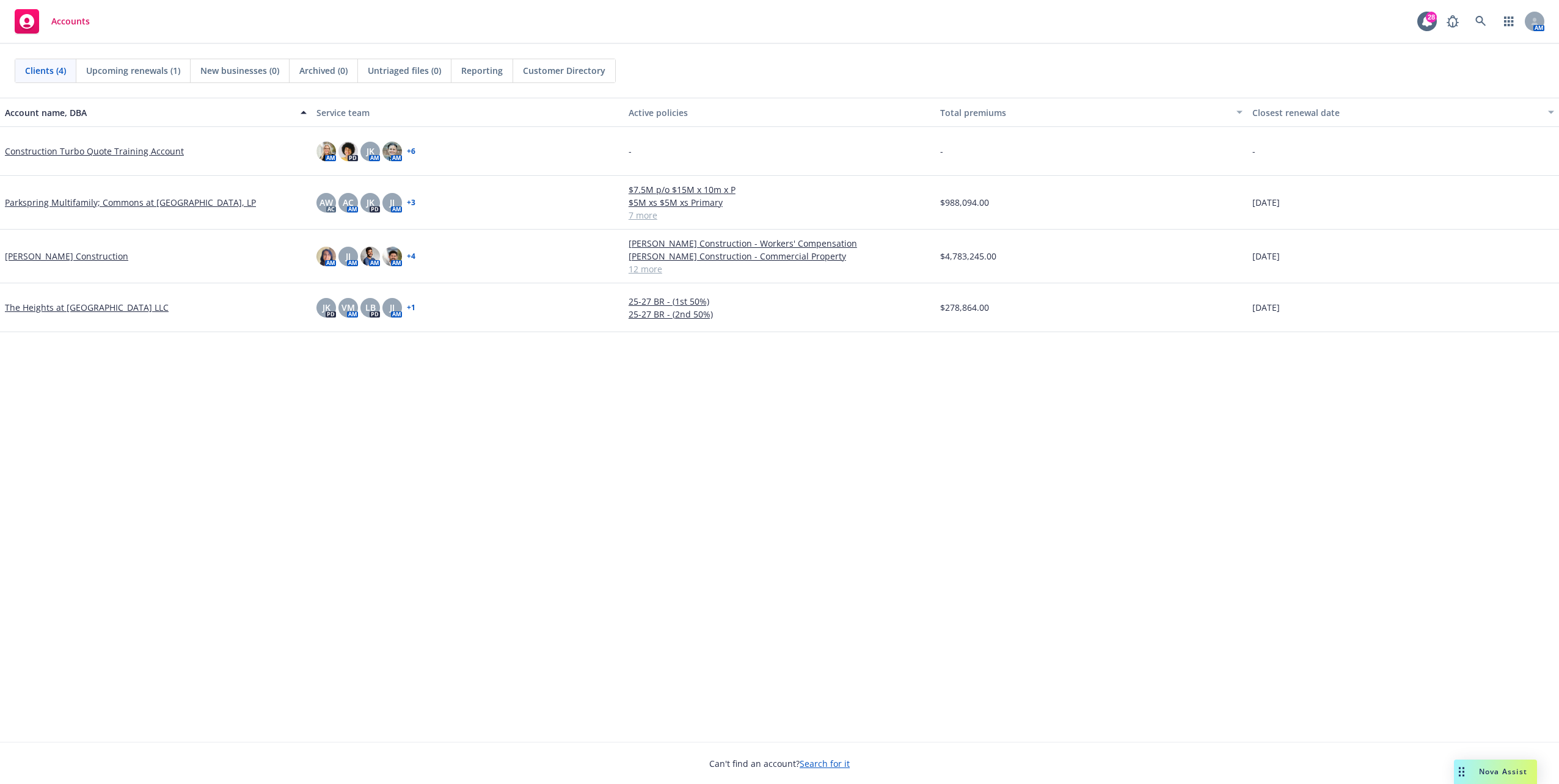
click at [474, 73] on span "Reporting" at bounding box center [482, 70] width 41 height 13
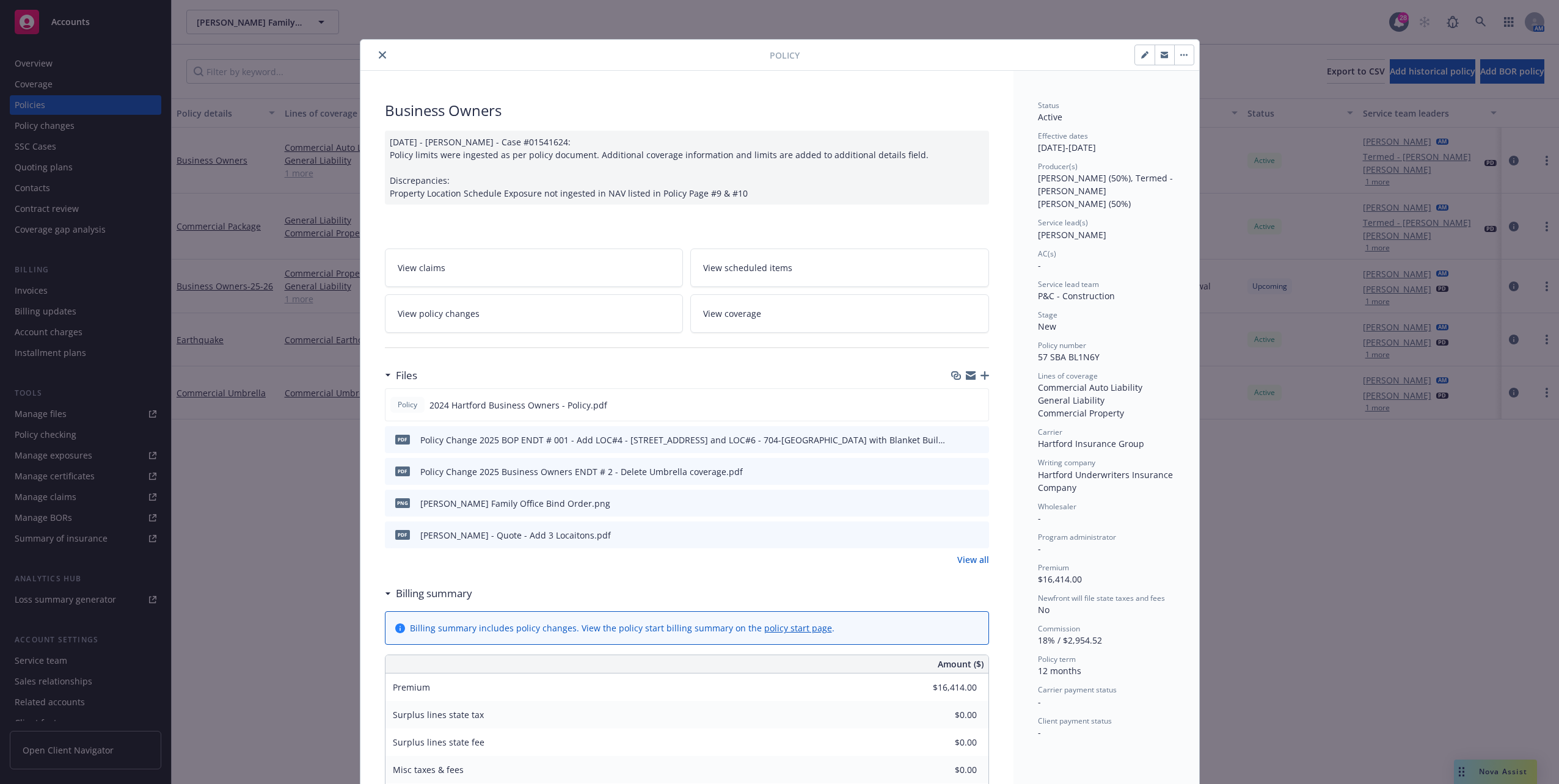
click at [378, 52] on icon "close" at bounding box center [382, 55] width 7 height 7
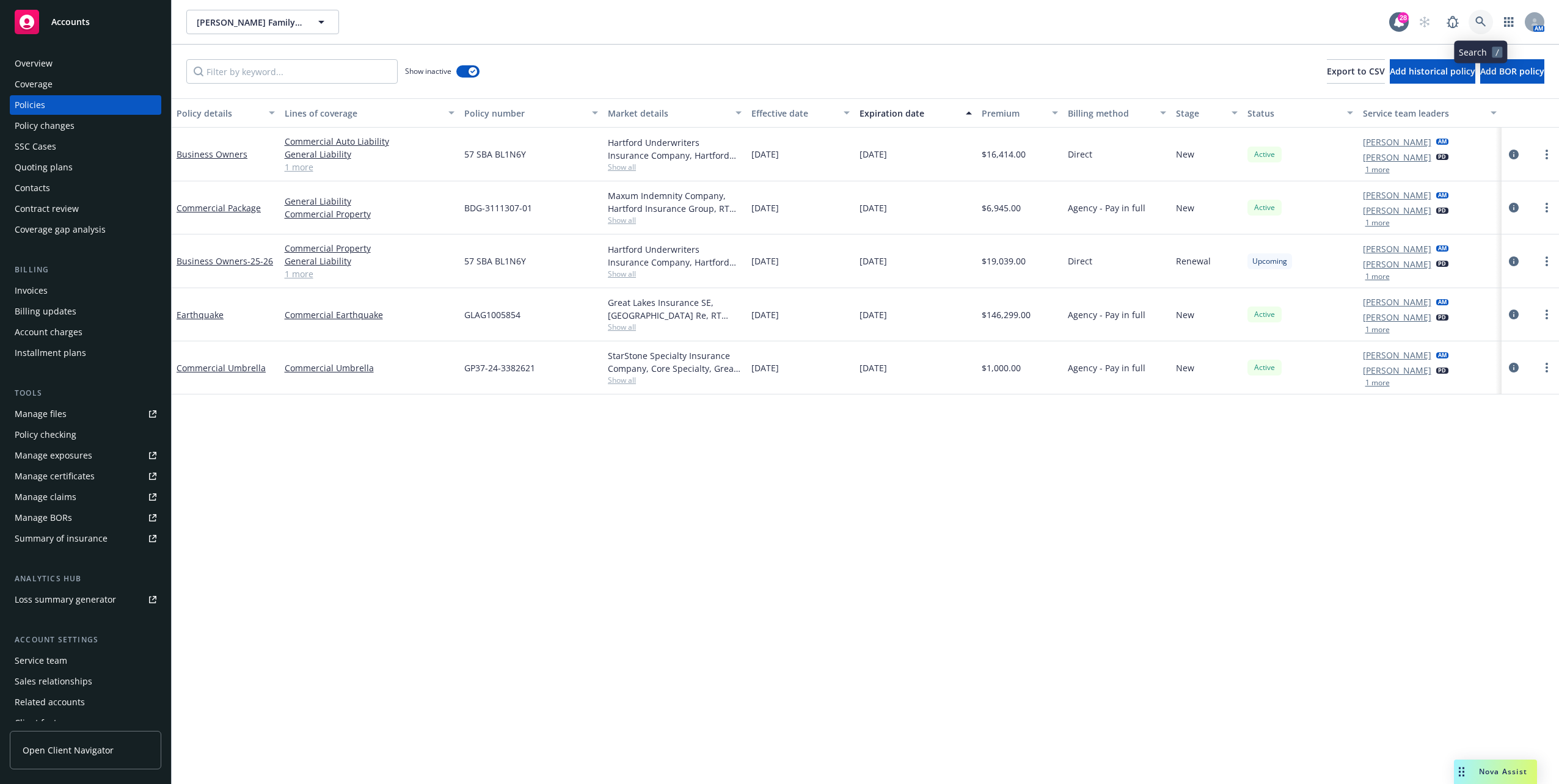
click at [1482, 24] on icon at bounding box center [1481, 22] width 11 height 11
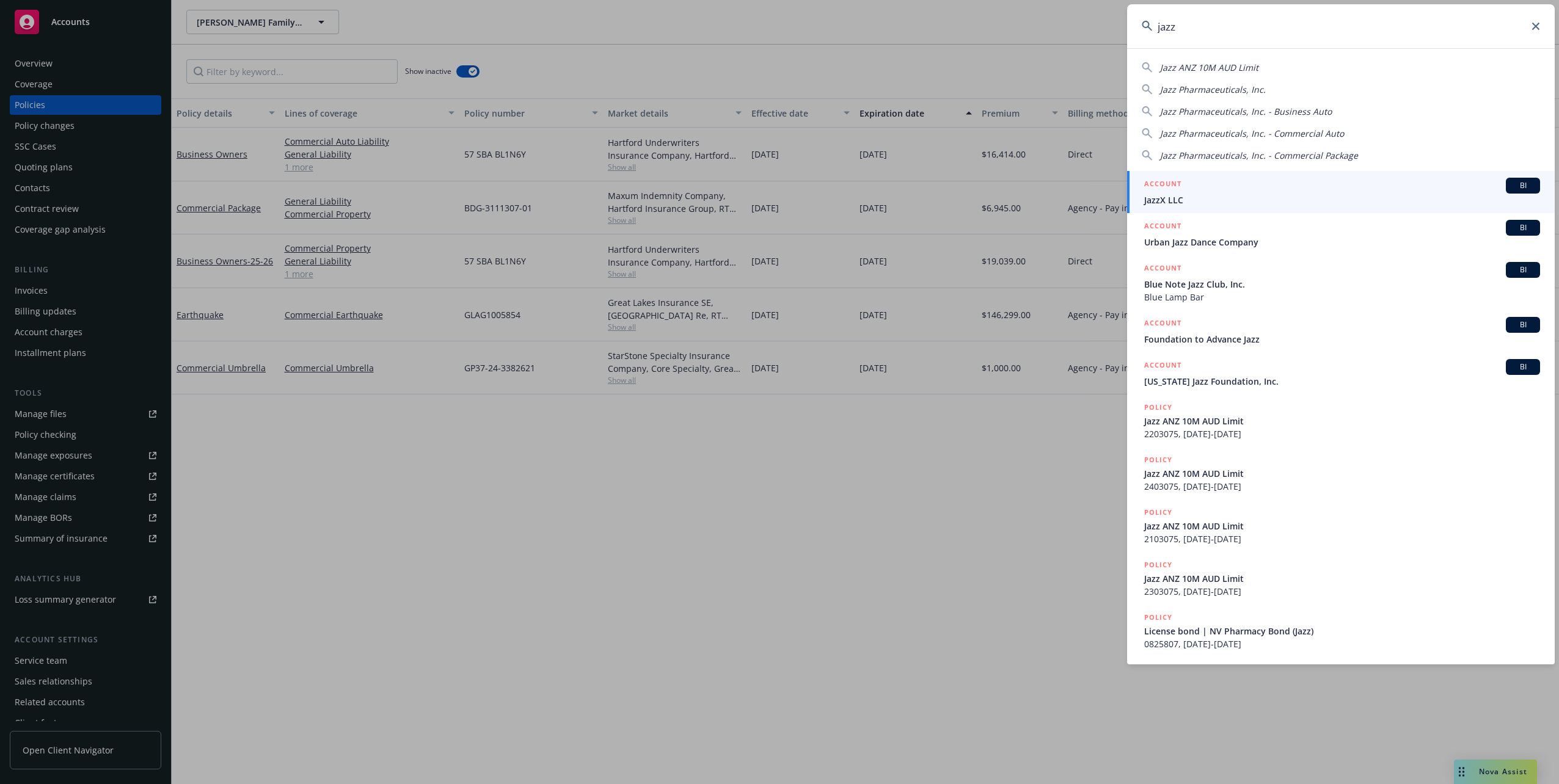
type input "jazz"
click at [1209, 184] on div "ACCOUNT BI" at bounding box center [1342, 185] width 396 height 16
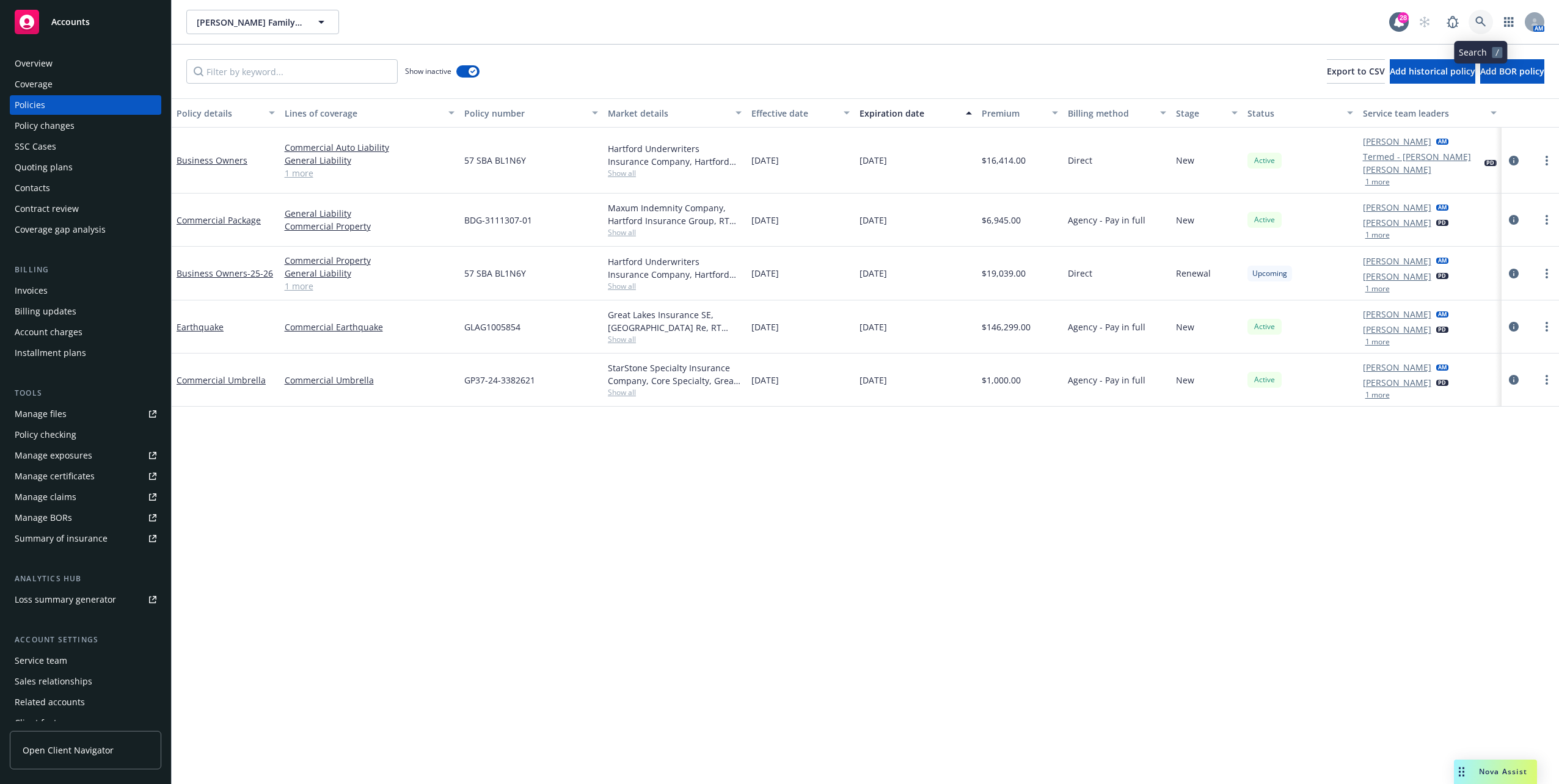
click at [1480, 27] on icon at bounding box center [1481, 22] width 11 height 11
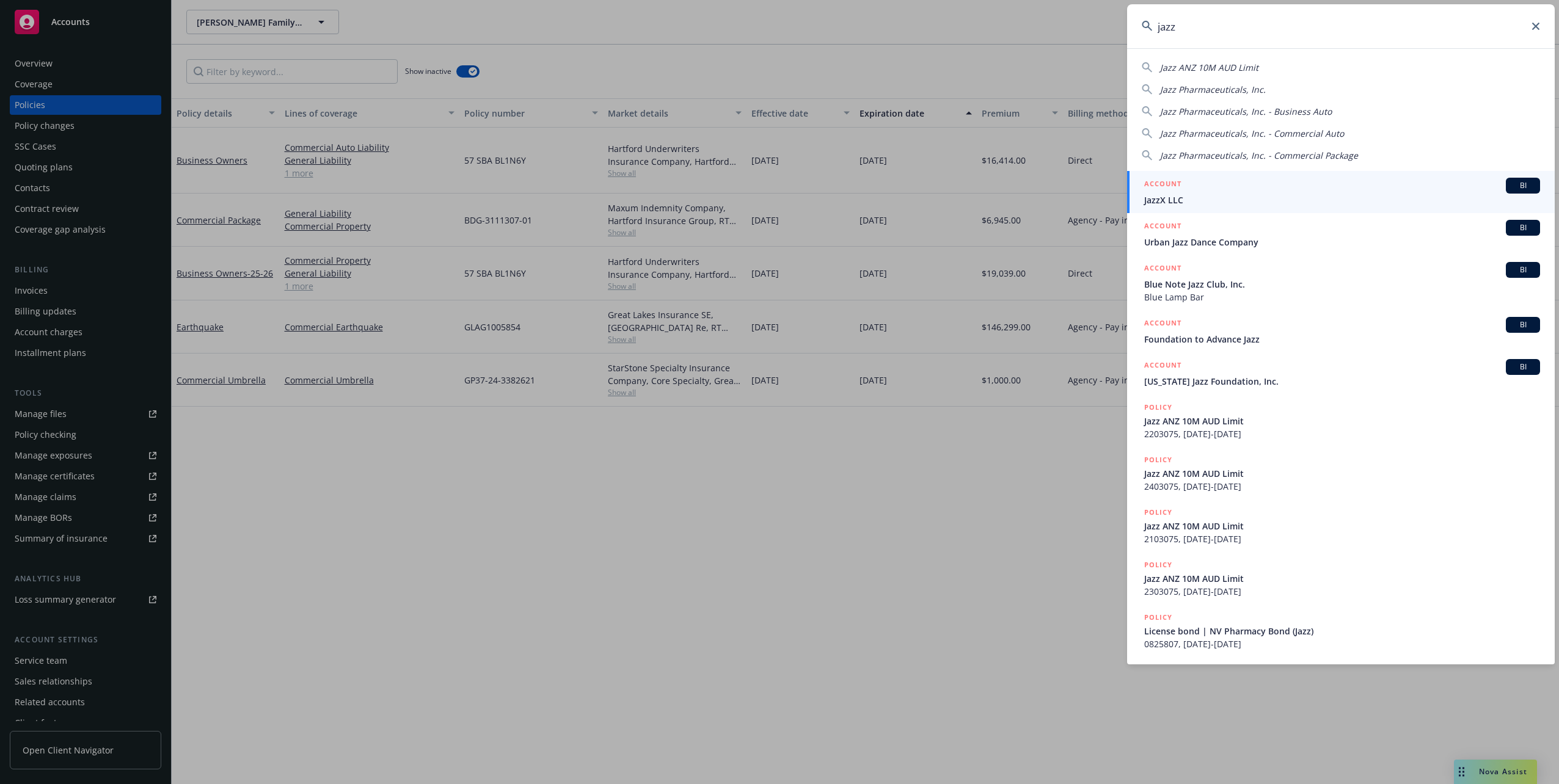
type input "jazz"
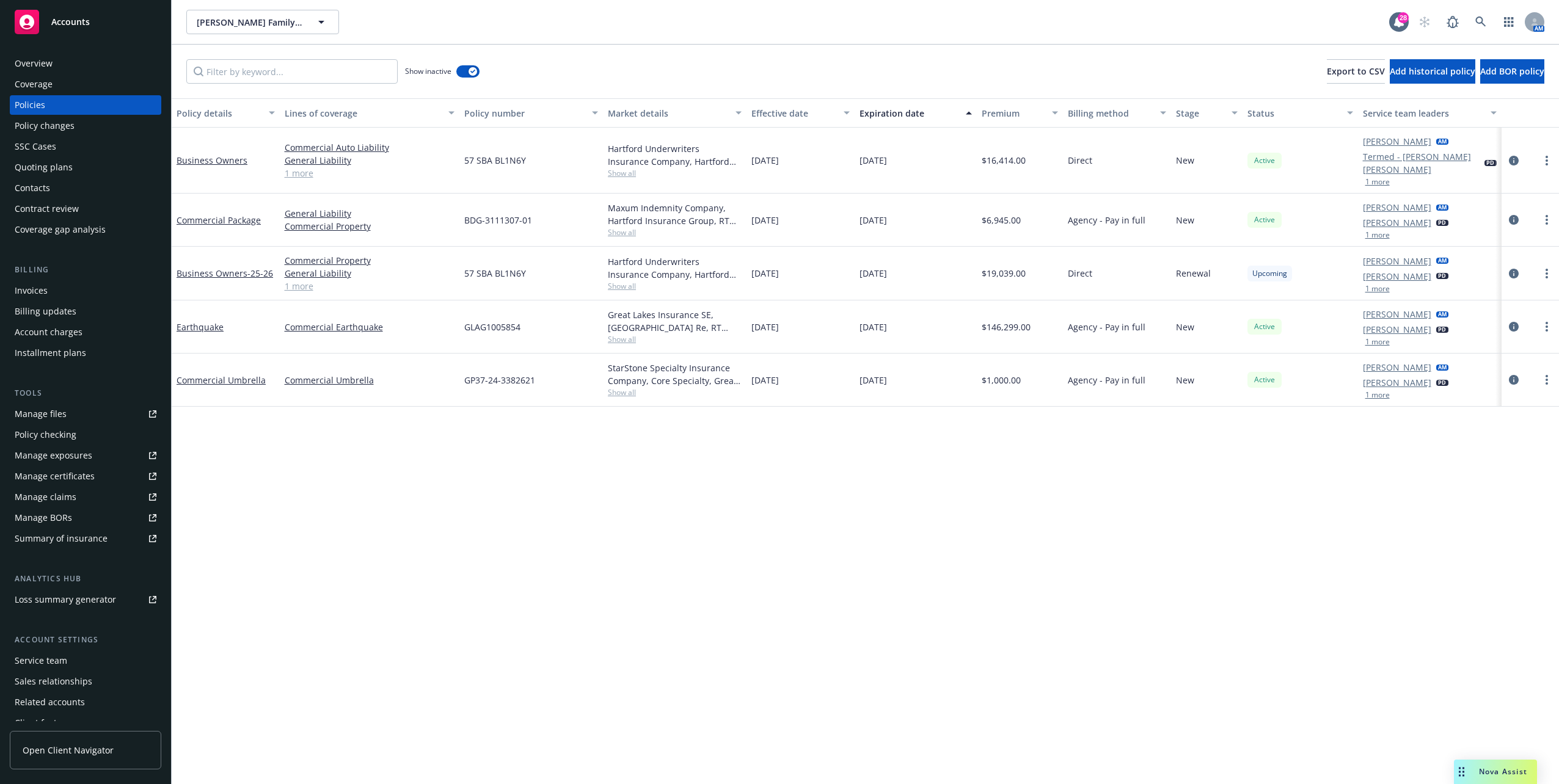
click at [63, 63] on div "Overview" at bounding box center [85, 63] width 142 height 20
